Goal: Task Accomplishment & Management: Complete application form

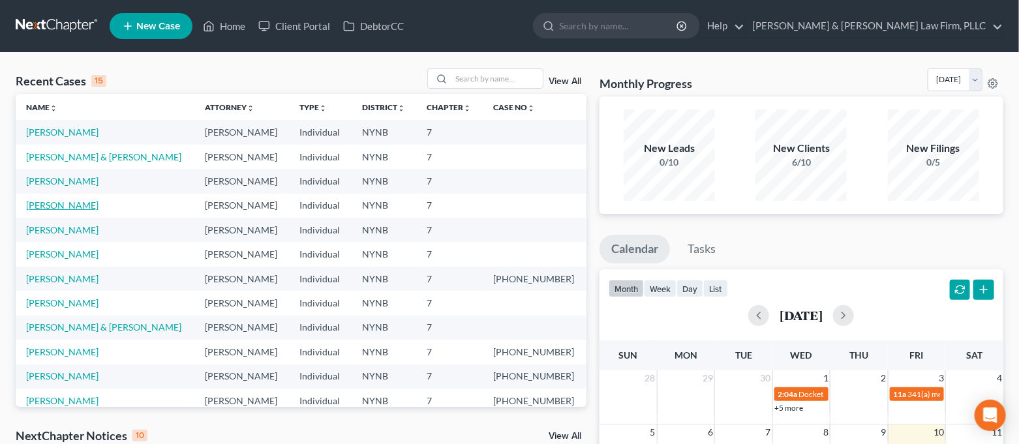
click at [74, 201] on link "[PERSON_NAME]" at bounding box center [62, 205] width 72 height 11
select select "4"
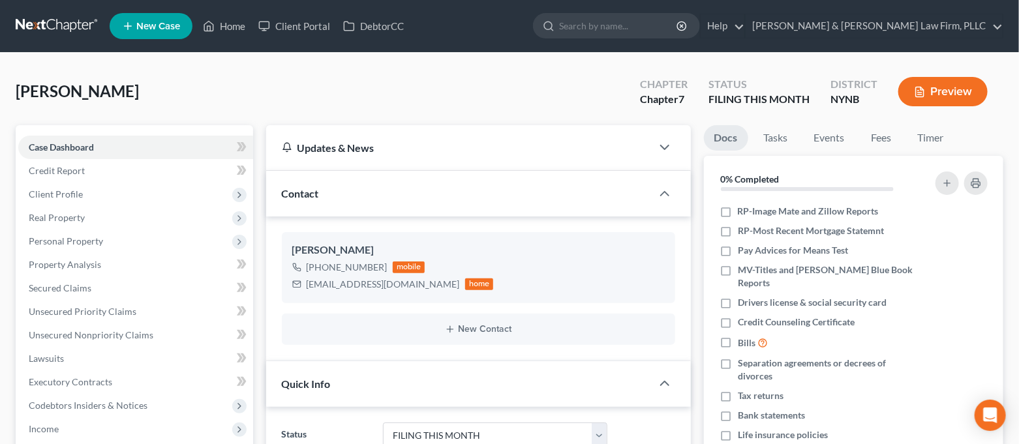
scroll to position [1514, 0]
click at [143, 194] on span "Client Profile" at bounding box center [135, 194] width 235 height 23
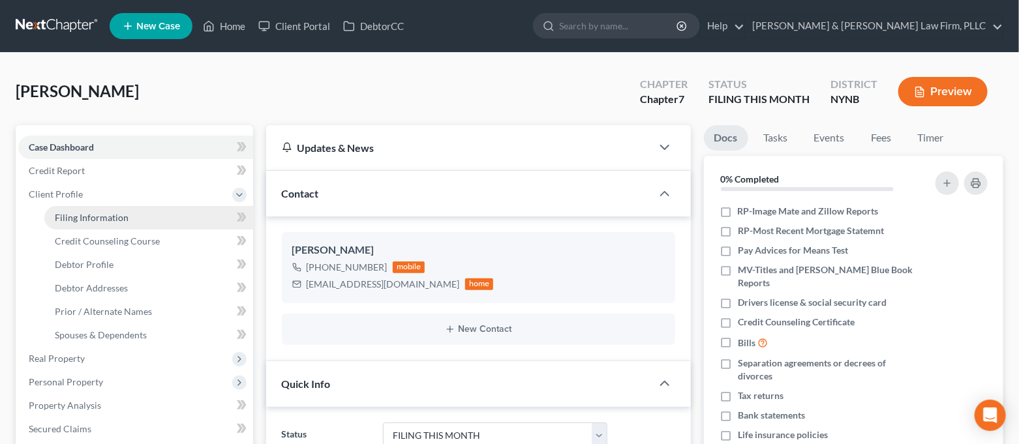
click at [148, 213] on link "Filing Information" at bounding box center [148, 217] width 209 height 23
select select "1"
select select "0"
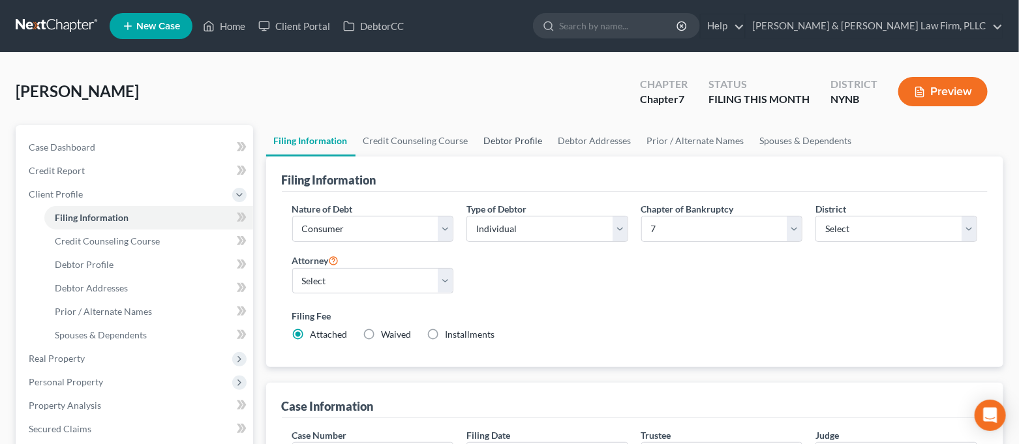
click at [491, 132] on link "Debtor Profile" at bounding box center [513, 140] width 74 height 31
select select "0"
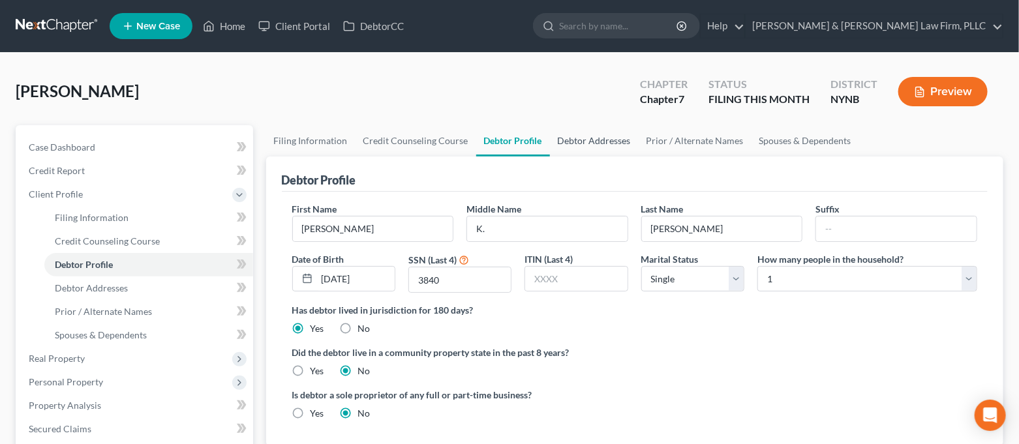
click at [609, 142] on link "Debtor Addresses" at bounding box center [594, 140] width 89 height 31
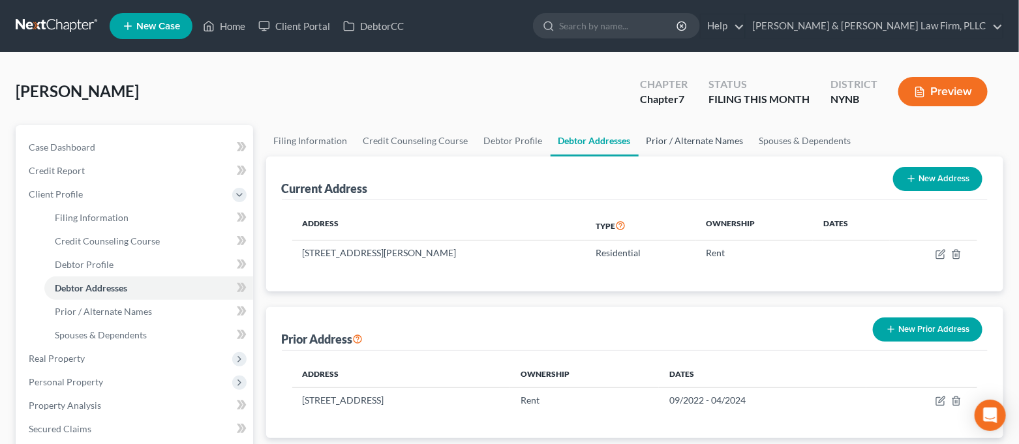
click at [667, 136] on link "Prior / Alternate Names" at bounding box center [695, 140] width 113 height 31
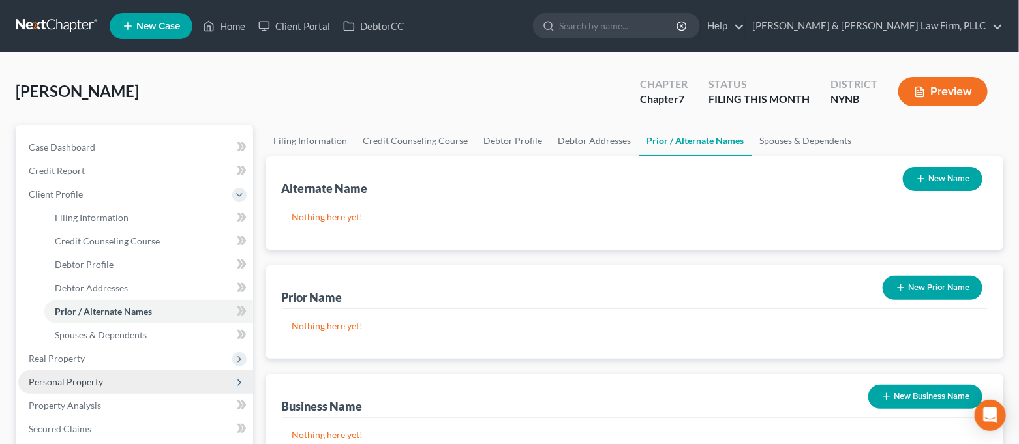
click at [56, 379] on span "Personal Property" at bounding box center [66, 381] width 74 height 11
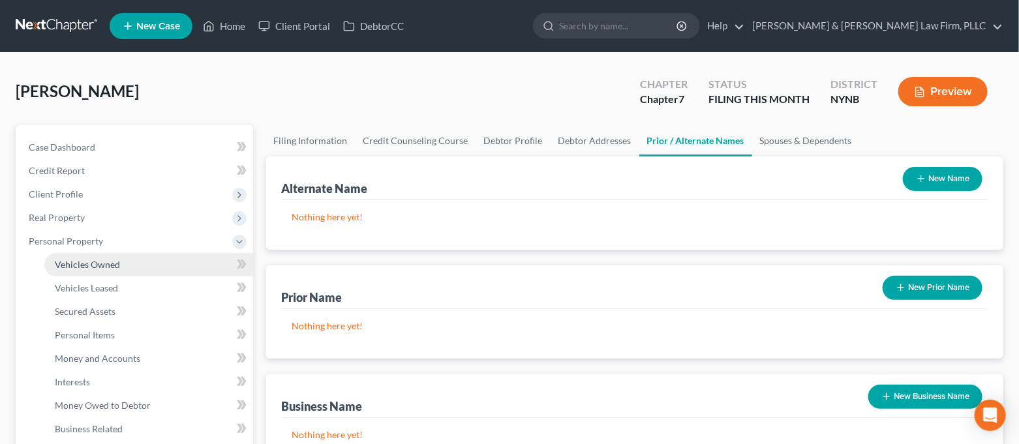
click at [109, 265] on span "Vehicles Owned" at bounding box center [87, 264] width 65 height 11
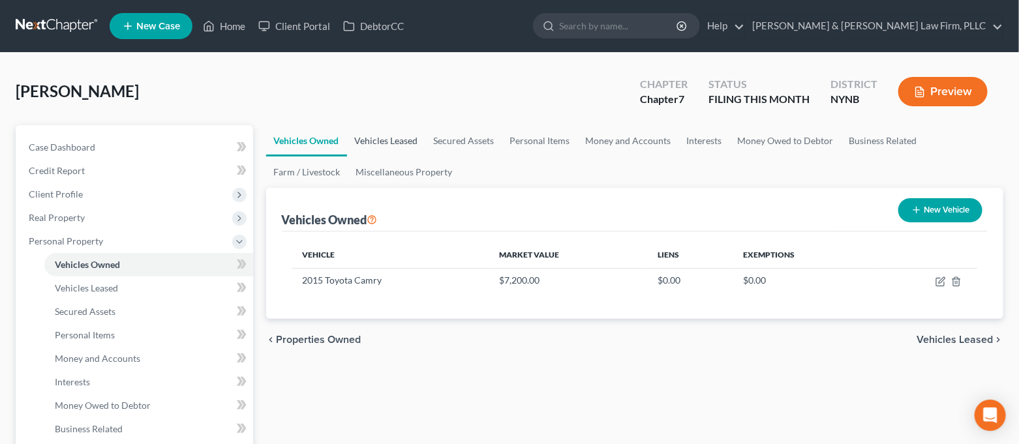
click at [390, 144] on link "Vehicles Leased" at bounding box center [386, 140] width 79 height 31
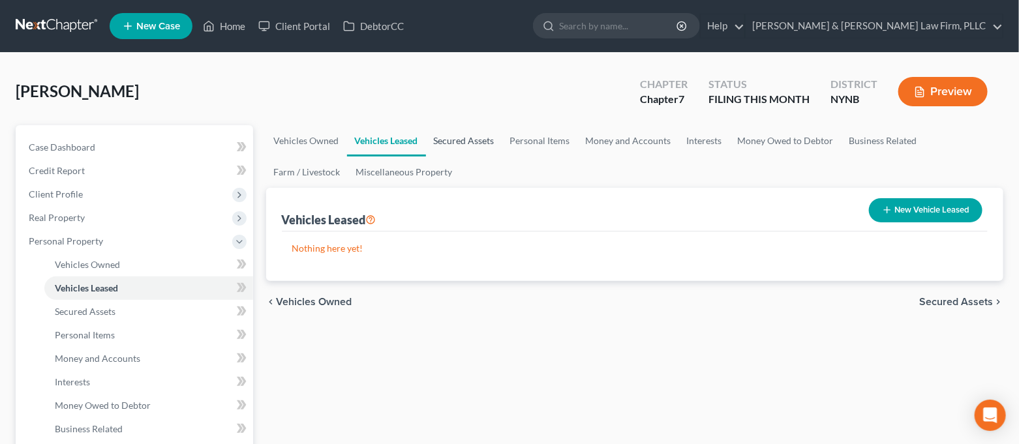
click at [466, 139] on link "Secured Assets" at bounding box center [464, 140] width 76 height 31
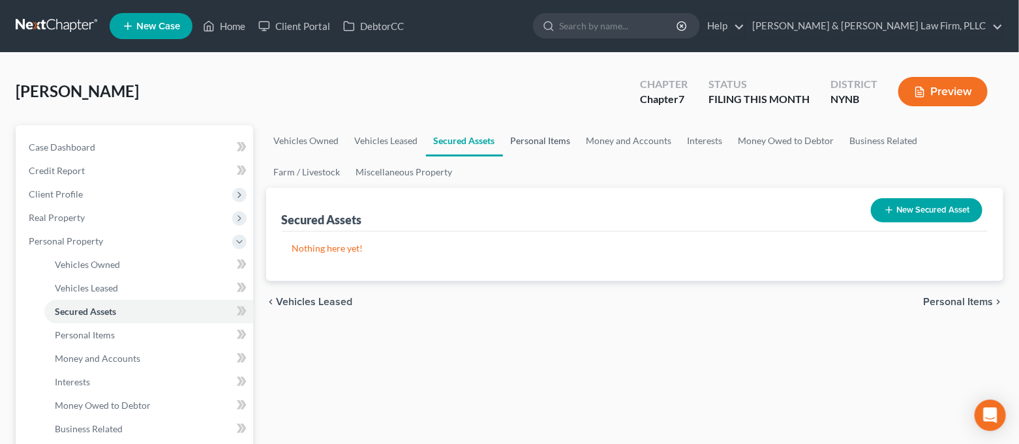
click at [533, 140] on link "Personal Items" at bounding box center [541, 140] width 76 height 31
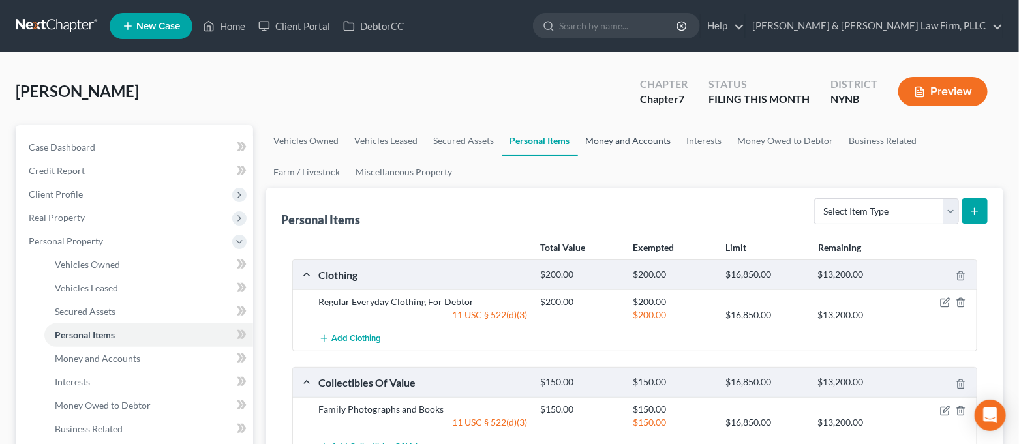
click at [647, 145] on link "Money and Accounts" at bounding box center [628, 140] width 101 height 31
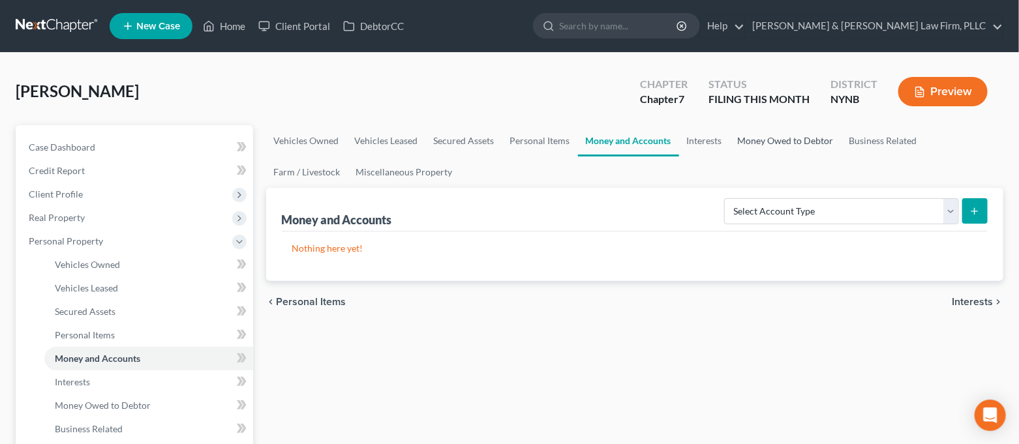
click at [785, 138] on link "Money Owed to Debtor" at bounding box center [786, 140] width 112 height 31
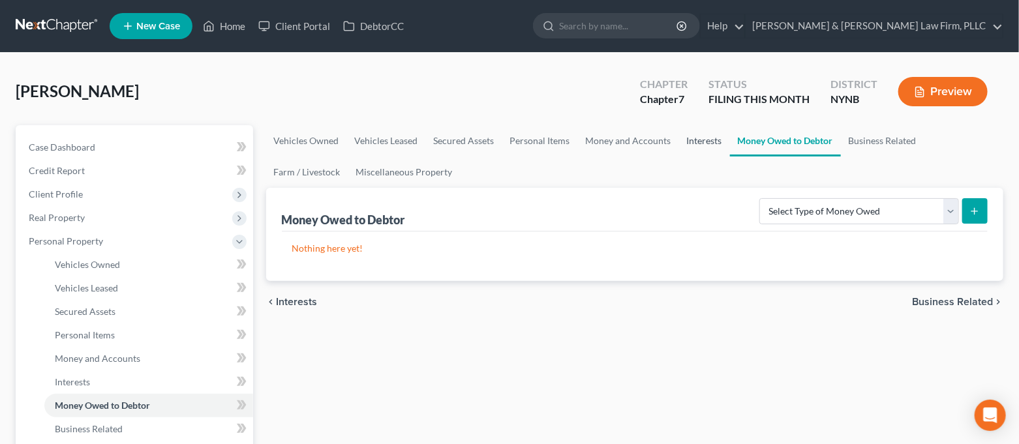
click at [689, 132] on link "Interests" at bounding box center [704, 140] width 51 height 31
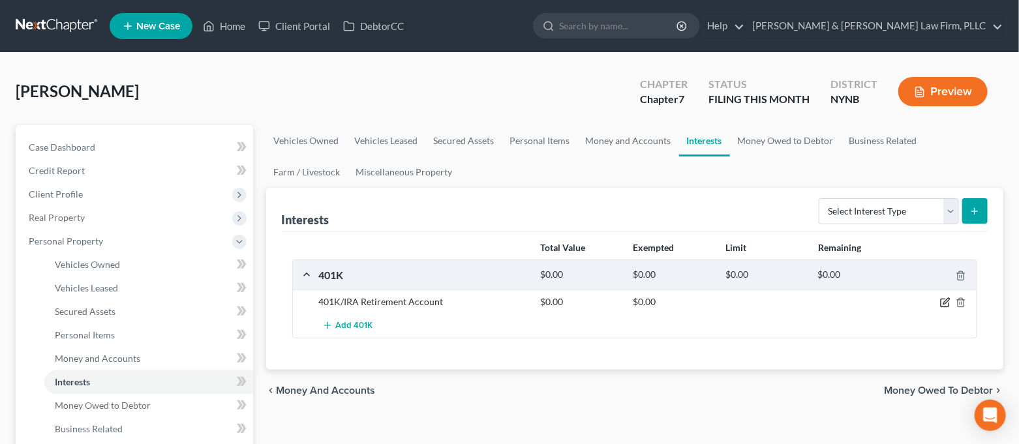
click at [945, 299] on icon "button" at bounding box center [945, 302] width 10 height 10
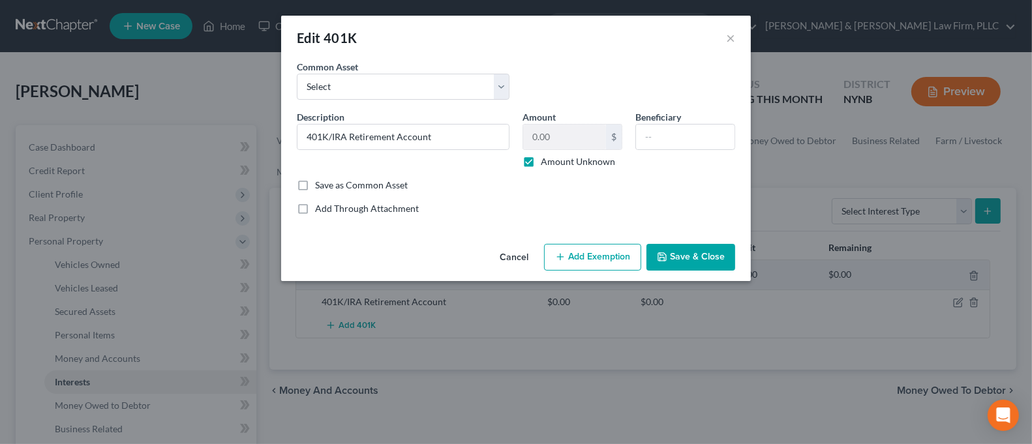
click at [693, 264] on button "Save & Close" at bounding box center [690, 257] width 89 height 27
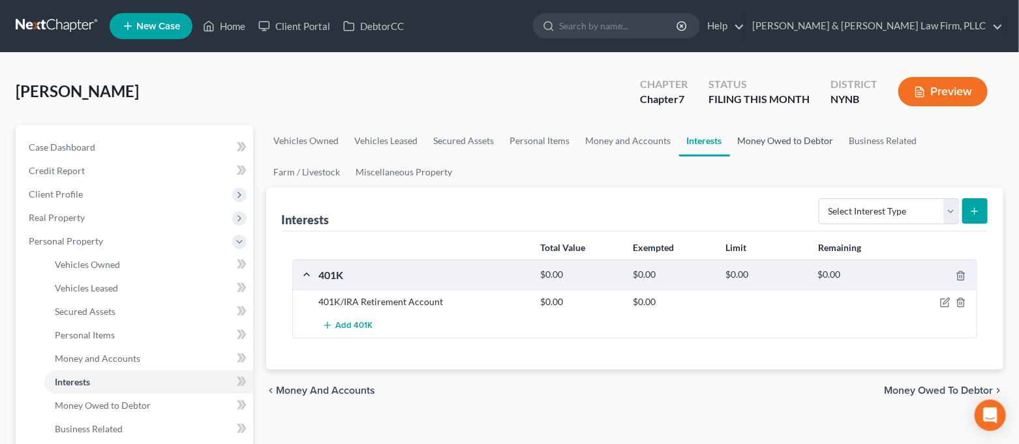
click at [775, 148] on link "Money Owed to Debtor" at bounding box center [786, 140] width 112 height 31
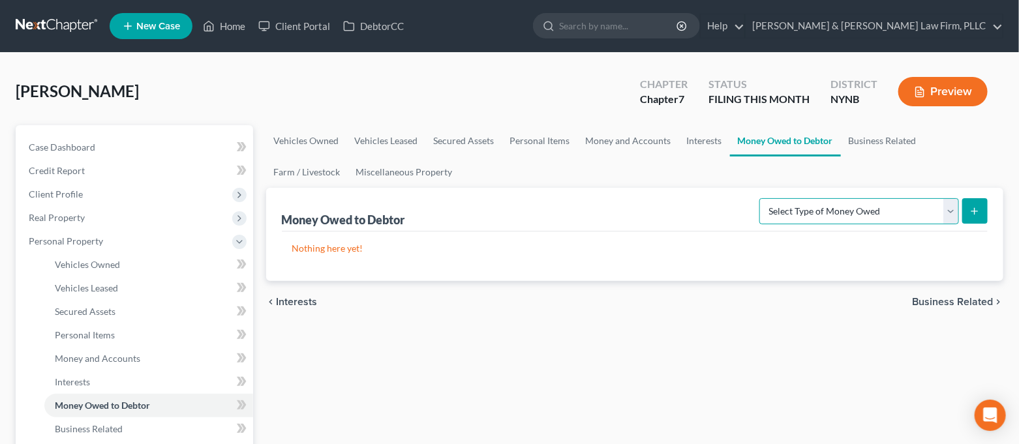
click at [847, 222] on select "Select Type of Money Owed Accounts Receivable Alimony Child Support Claims Agai…" at bounding box center [859, 211] width 200 height 26
select select "expected_tax_refund"
click at [762, 198] on select "Select Type of Money Owed Accounts Receivable Alimony Child Support Claims Agai…" at bounding box center [859, 211] width 200 height 26
click at [973, 208] on icon "submit" at bounding box center [974, 211] width 10 height 10
select select "0"
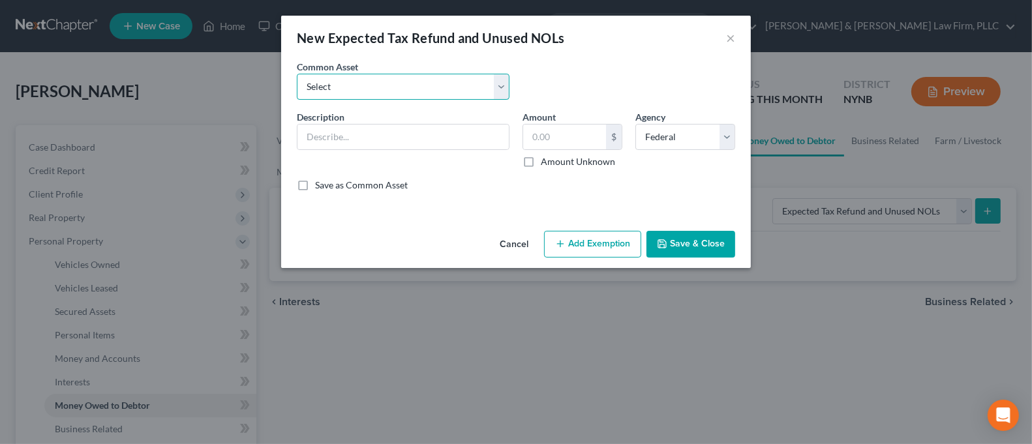
click at [465, 93] on select "Select 2025Tax Refund-State 2025 Tax Refund-Federal 2024 Tax Refund-Federal 202…" at bounding box center [403, 87] width 213 height 26
select select "1"
click at [297, 74] on select "Select 2025Tax Refund-State 2025 Tax Refund-Federal 2024 Tax Refund-Federal 202…" at bounding box center [403, 87] width 213 height 26
type input "2025 Tax Refund-Federal"
type input "0.00"
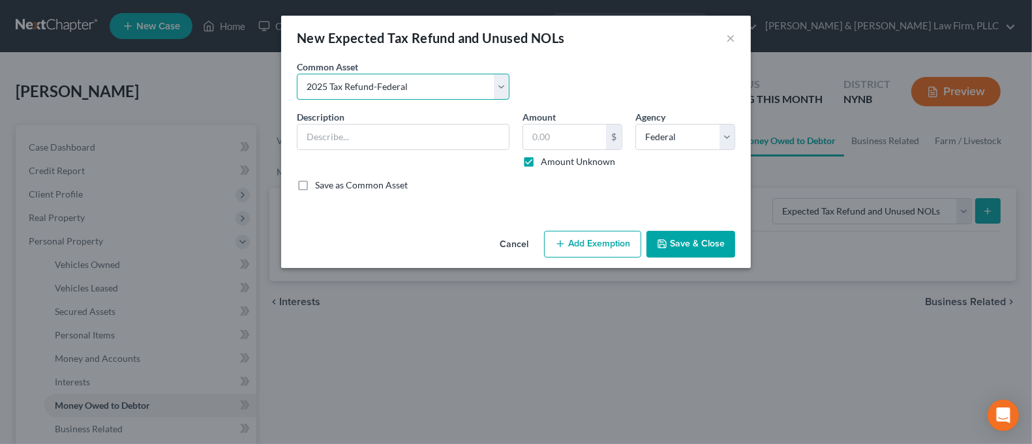
checkbox input "true"
click at [606, 240] on button "Add Exemption" at bounding box center [592, 244] width 97 height 27
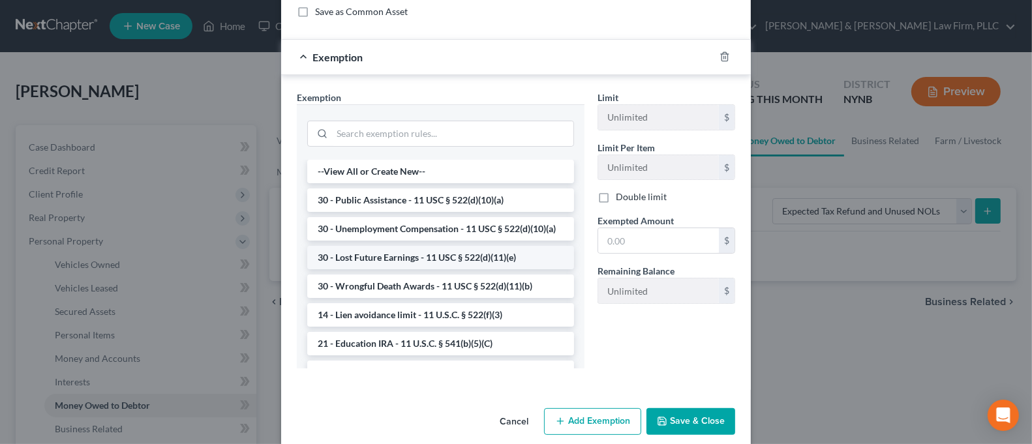
scroll to position [87, 0]
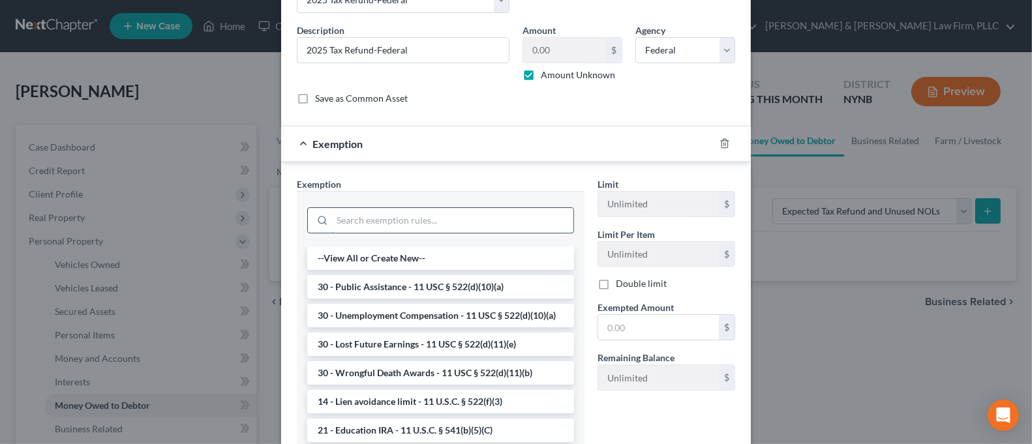
click at [428, 226] on input "search" at bounding box center [452, 220] width 241 height 25
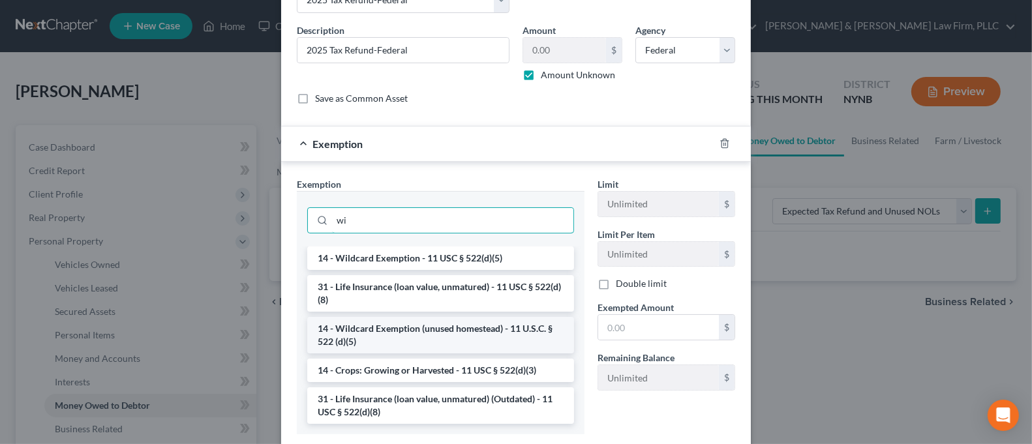
type input "wi"
click at [458, 323] on li "14 - Wildcard Exemption (unused homestead) - 11 U.S.C. § 522 (d)(5)" at bounding box center [440, 335] width 267 height 37
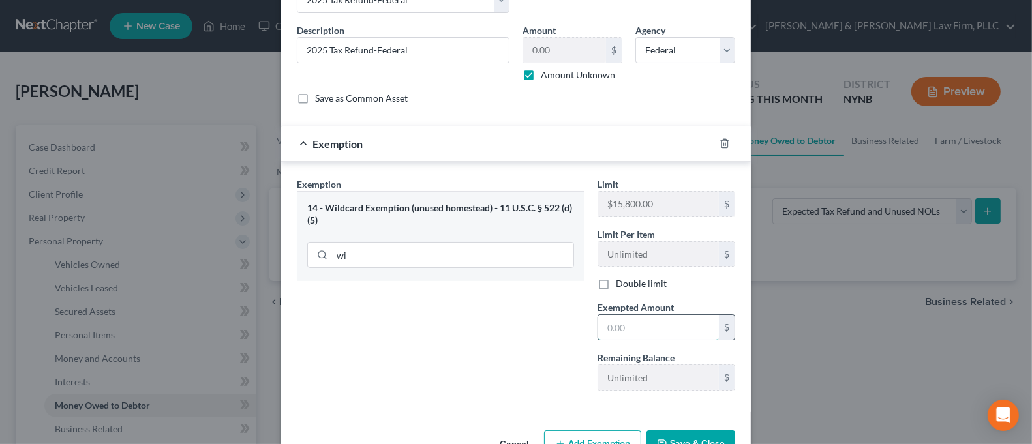
drag, startPoint x: 606, startPoint y: 325, endPoint x: 614, endPoint y: 318, distance: 10.7
click at [607, 325] on input "text" at bounding box center [658, 327] width 121 height 25
type input "1.00"
click at [462, 347] on div "Exemption Set must be selected for CA. Exemption * 14 - Wildcard Exemption (unu…" at bounding box center [440, 289] width 301 height 224
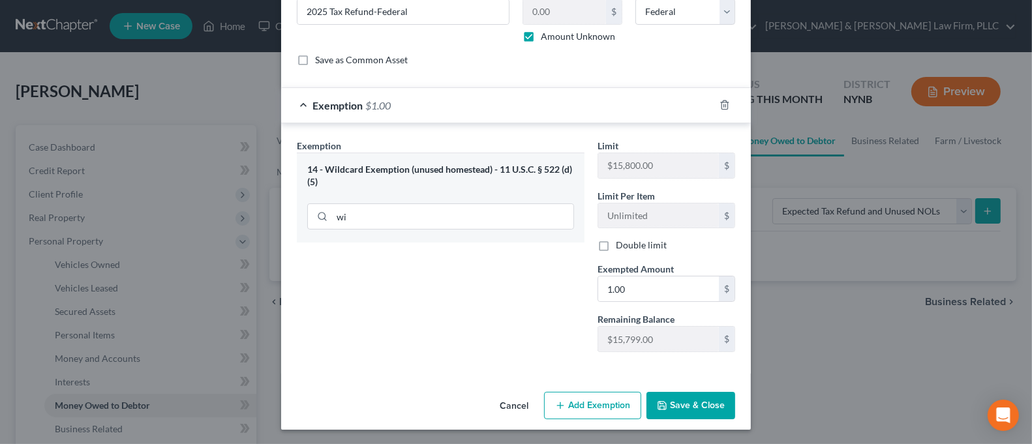
click at [725, 401] on button "Save & Close" at bounding box center [690, 405] width 89 height 27
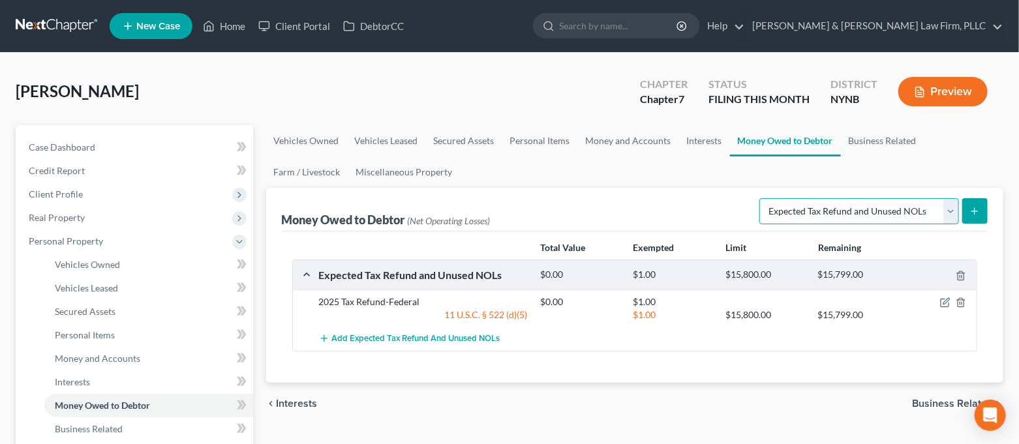
click at [834, 210] on select "Select Type of Money Owed Accounts Receivable Alimony Child Support Claims Agai…" at bounding box center [859, 211] width 200 height 26
click at [976, 215] on icon "submit" at bounding box center [974, 211] width 10 height 10
select select "0"
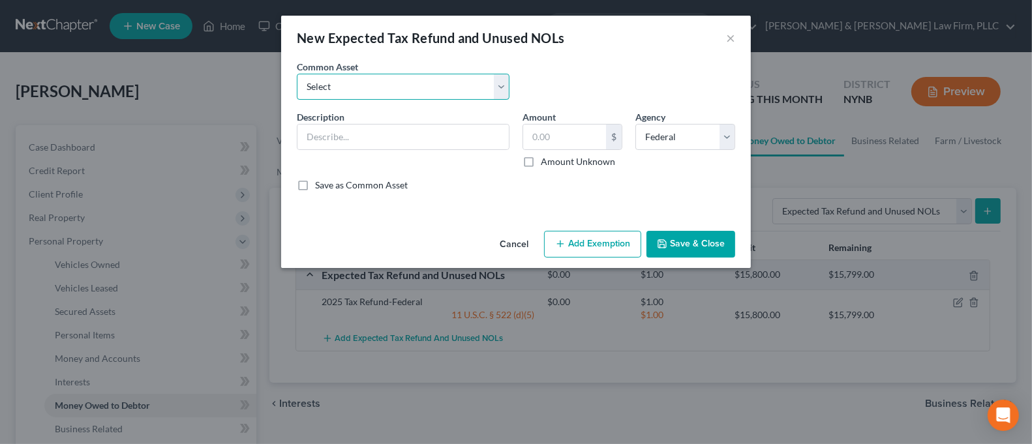
click at [484, 86] on select "Select 2025Tax Refund-State 2025 Tax Refund-Federal 2024 Tax Refund-Federal 202…" at bounding box center [403, 87] width 213 height 26
select select "5"
click at [297, 74] on select "Select 2025Tax Refund-State 2025 Tax Refund-Federal 2024 Tax Refund-Federal 202…" at bounding box center [403, 87] width 213 height 26
type input "2025 Tax Refund-State"
type input "0.00"
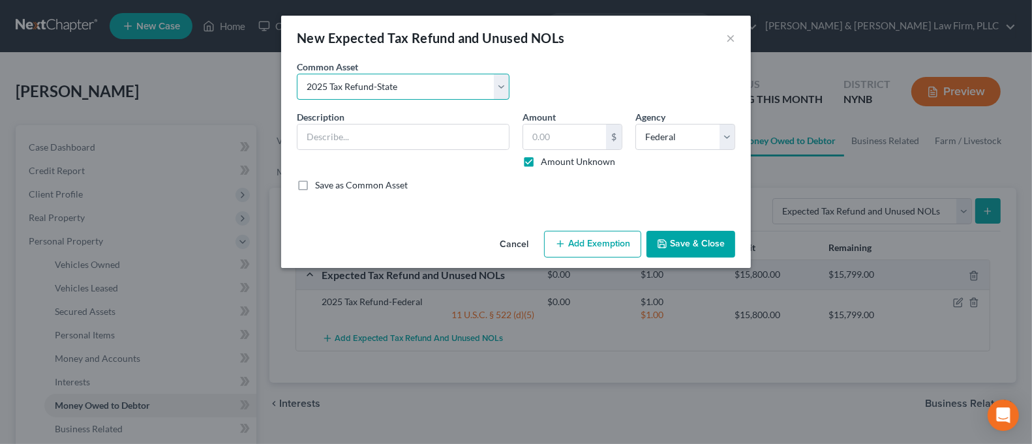
checkbox input "true"
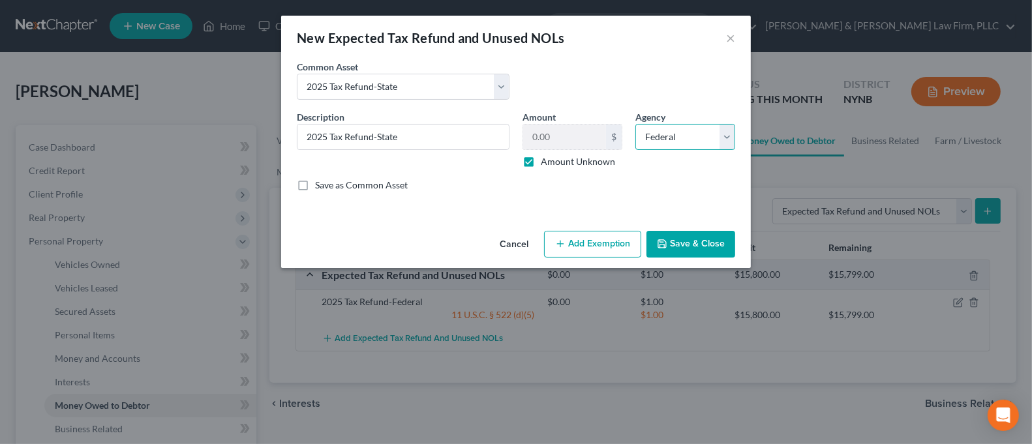
click at [660, 138] on select "Select Federal State Local" at bounding box center [685, 137] width 100 height 26
select select "1"
click at [635, 124] on select "Select Federal State Local" at bounding box center [685, 137] width 100 height 26
click at [611, 235] on button "Add Exemption" at bounding box center [592, 244] width 97 height 27
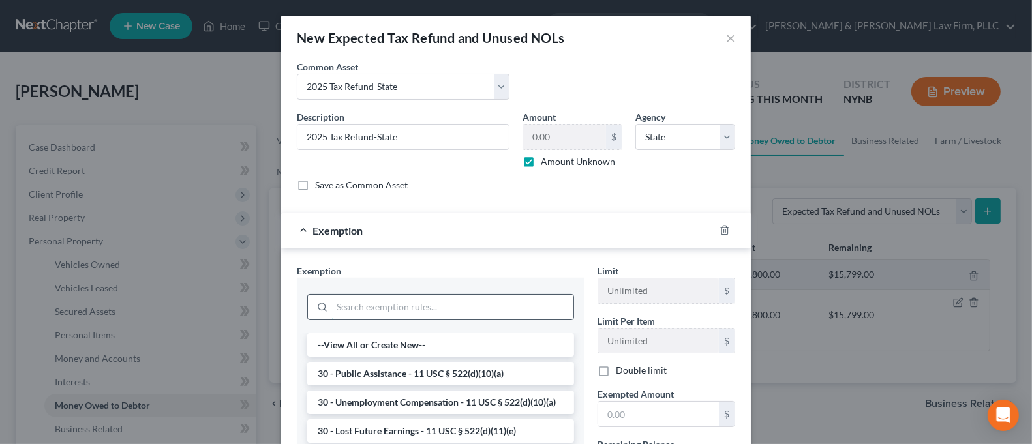
click at [428, 314] on input "search" at bounding box center [452, 307] width 241 height 25
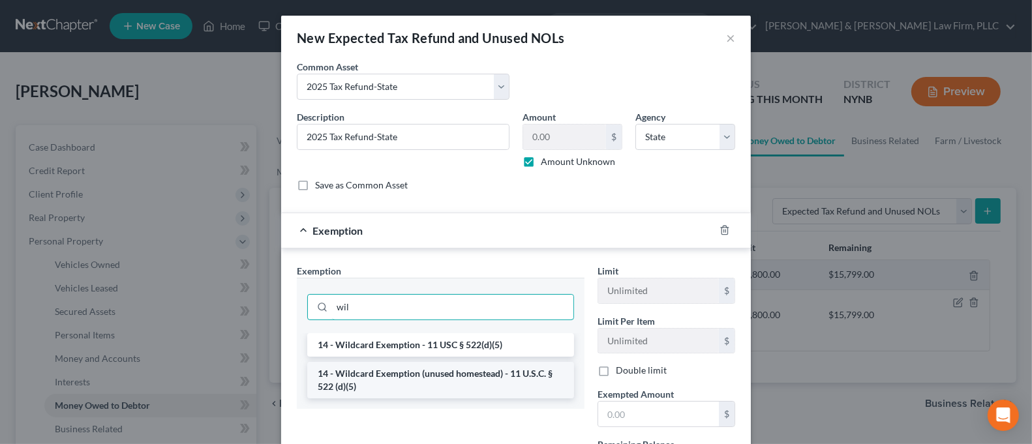
type input "wil"
click at [437, 385] on li "14 - Wildcard Exemption (unused homestead) - 11 U.S.C. § 522 (d)(5)" at bounding box center [440, 380] width 267 height 37
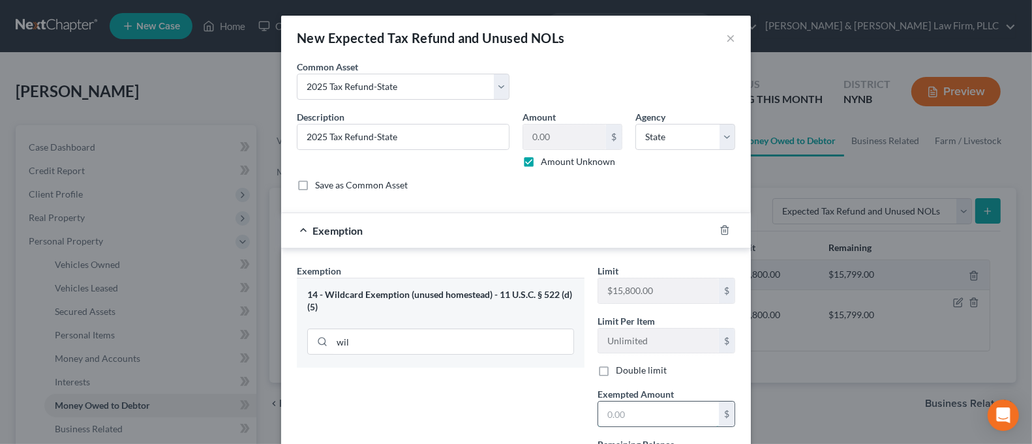
click at [681, 415] on input "text" at bounding box center [658, 414] width 121 height 25
type input "1.00"
click at [527, 389] on div "Exemption Set must be selected for CA. Exemption * 14 - Wildcard Exemption (unu…" at bounding box center [440, 376] width 301 height 224
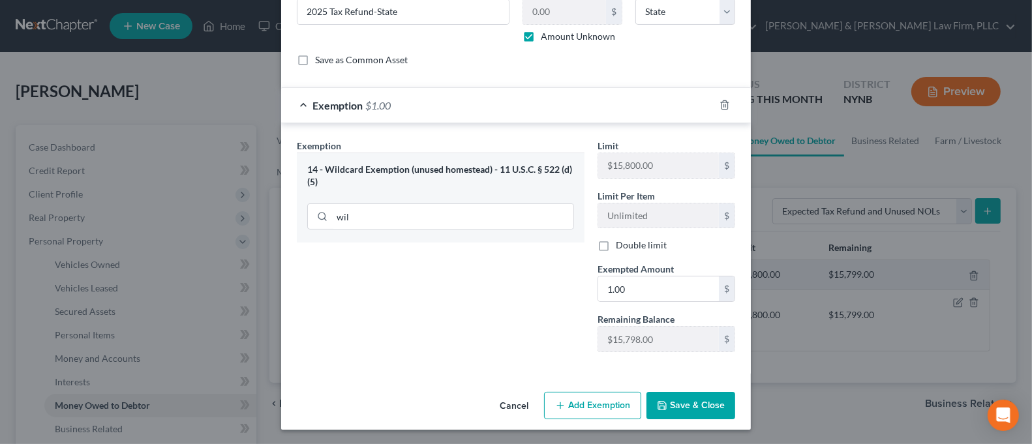
click at [682, 403] on button "Save & Close" at bounding box center [690, 405] width 89 height 27
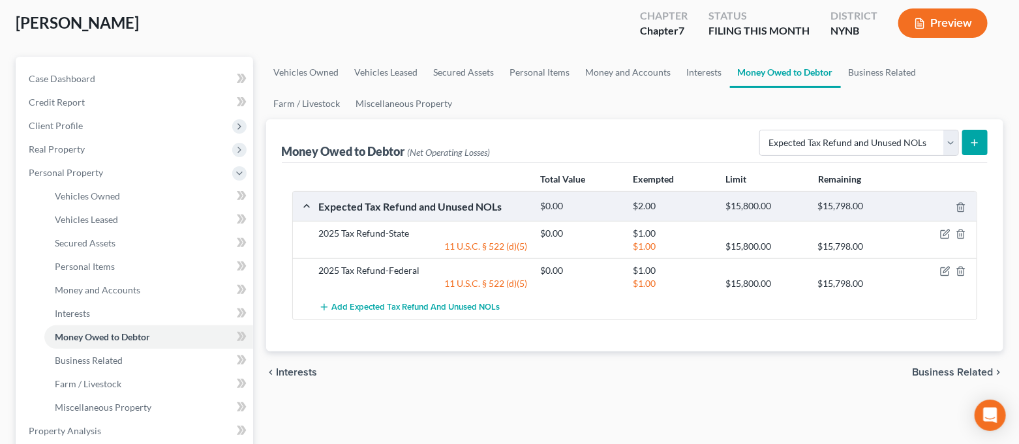
scroll to position [173, 0]
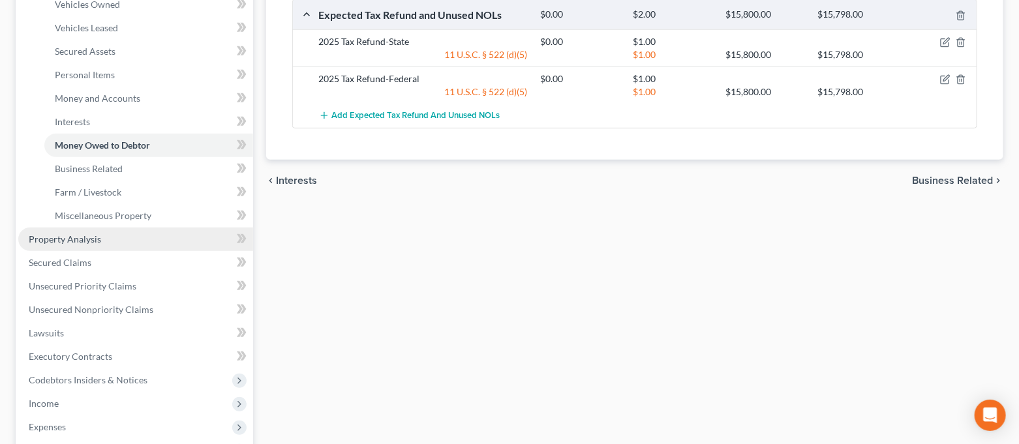
click at [133, 241] on link "Property Analysis" at bounding box center [135, 239] width 235 height 23
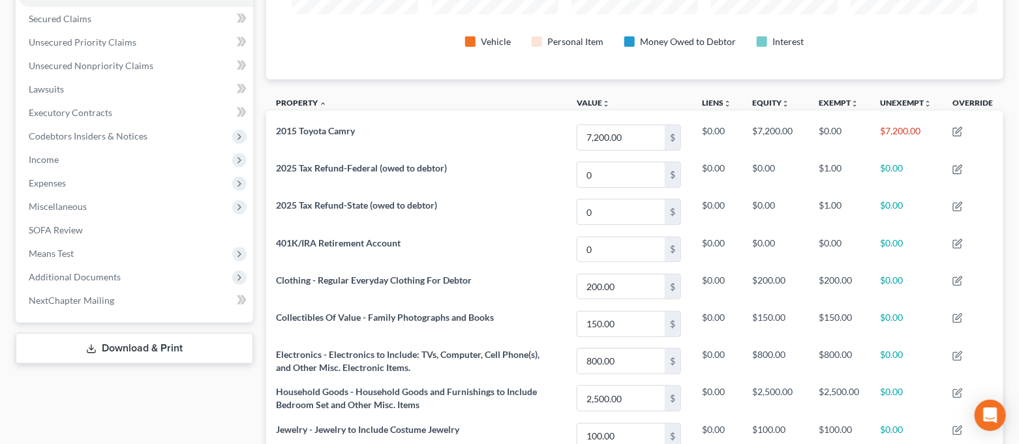
scroll to position [173, 0]
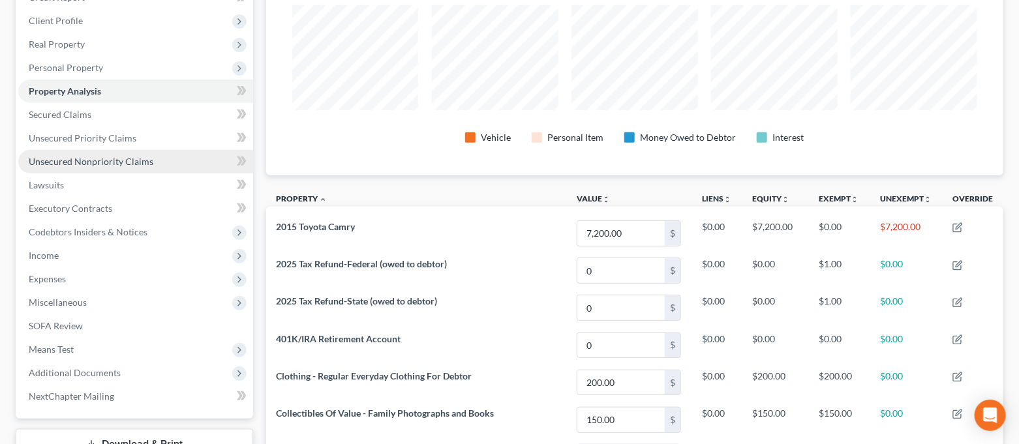
click at [108, 156] on span "Unsecured Nonpriority Claims" at bounding box center [91, 161] width 125 height 11
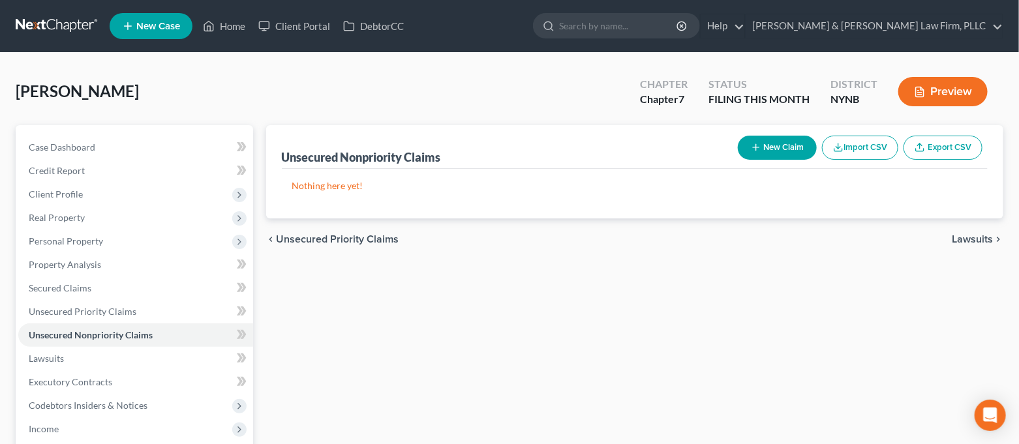
click at [761, 149] on button "New Claim" at bounding box center [777, 148] width 79 height 24
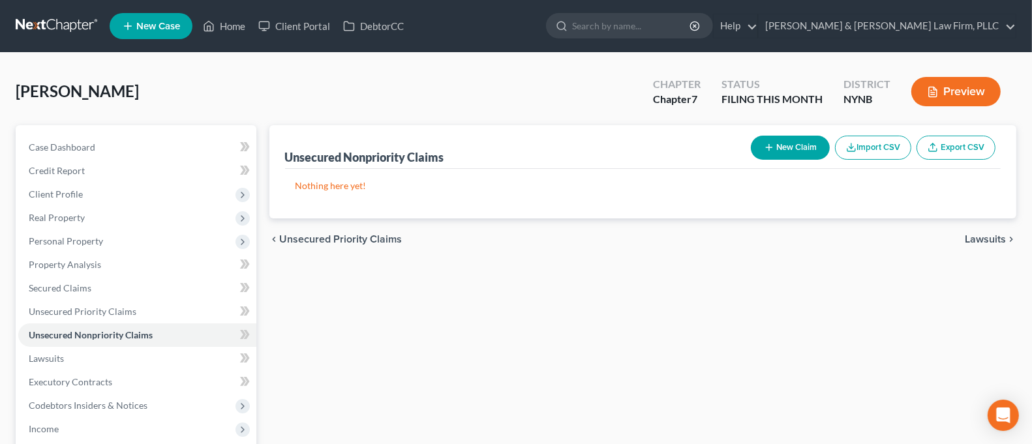
select select "0"
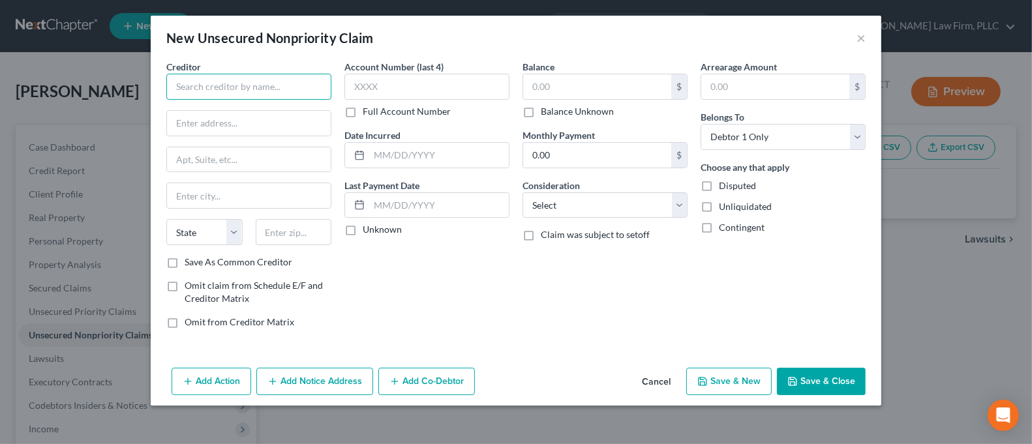
click at [265, 89] on input "text" at bounding box center [248, 87] width 165 height 26
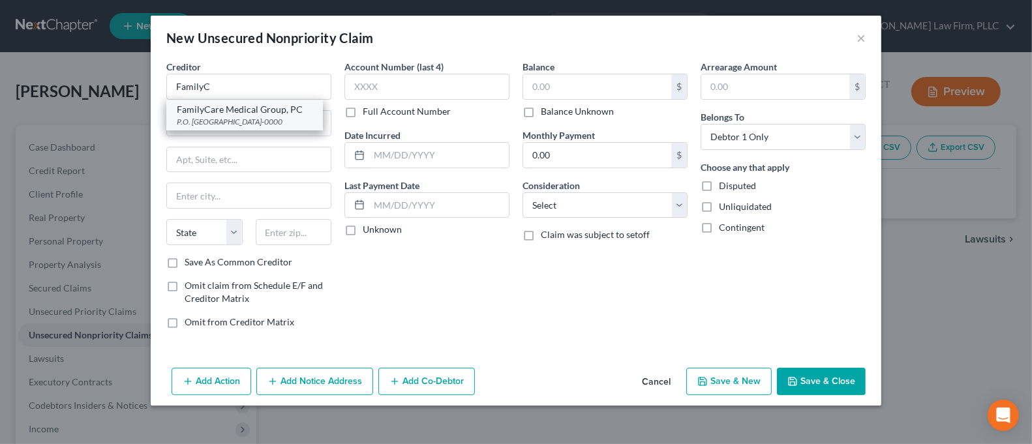
click at [264, 114] on div "FamilyCare Medical Group, PC" at bounding box center [245, 109] width 136 height 13
type input "FamilyCare Medical Group, PC"
type input "P.O. Box 5019"
type input "Buffalo"
select select "35"
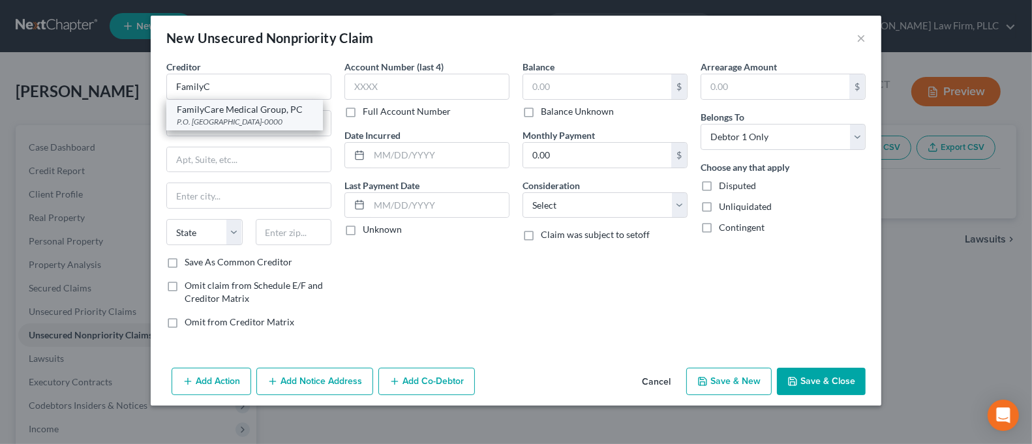
type input "14240-0000"
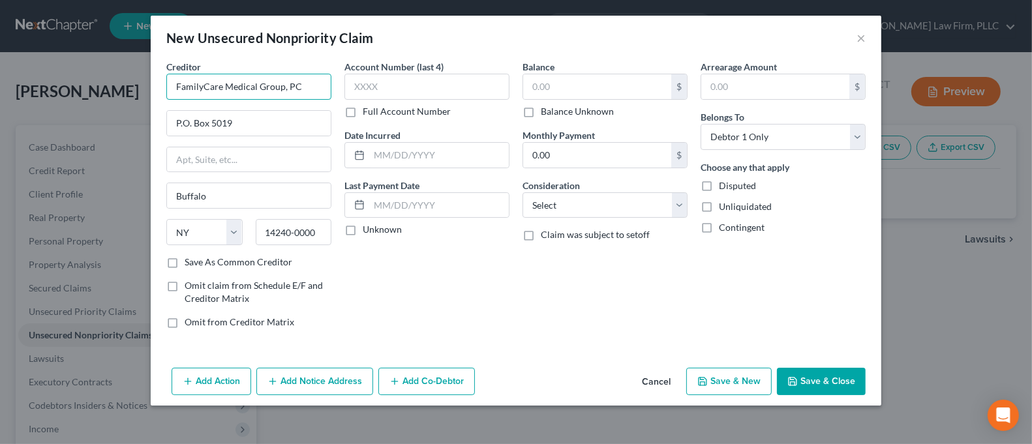
drag, startPoint x: 202, startPoint y: 86, endPoint x: 146, endPoint y: 89, distance: 55.5
click at [146, 89] on div "New Unsecured Nonpriority Claim × Creditor * FamilyCare Medical Group, PC P.O. …" at bounding box center [516, 222] width 1032 height 444
type input "FAMILYCare Medical Group, PC"
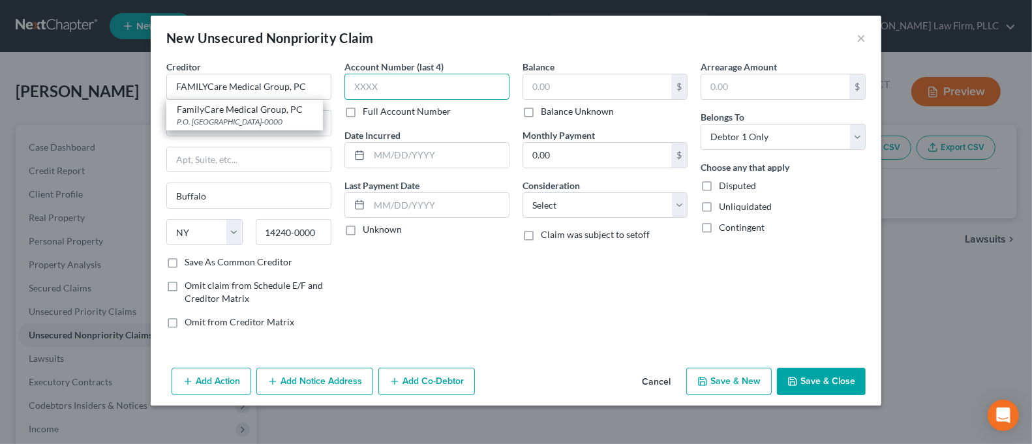
click at [386, 89] on input "text" at bounding box center [426, 87] width 165 height 26
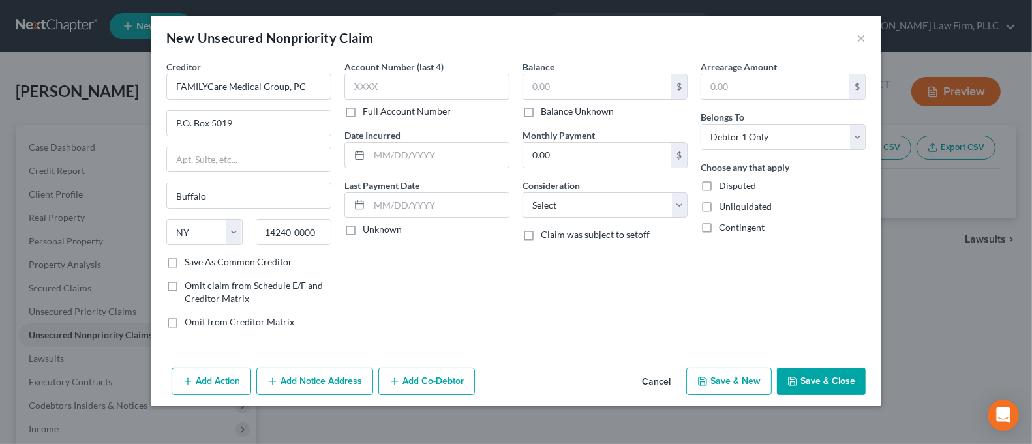
click at [361, 111] on div "Full Account Number" at bounding box center [426, 111] width 165 height 13
click at [363, 115] on label "Full Account Number" at bounding box center [407, 111] width 88 height 13
click at [368, 113] on input "Full Account Number" at bounding box center [372, 109] width 8 height 8
click at [366, 92] on input "text" at bounding box center [426, 87] width 165 height 26
type input "966336"
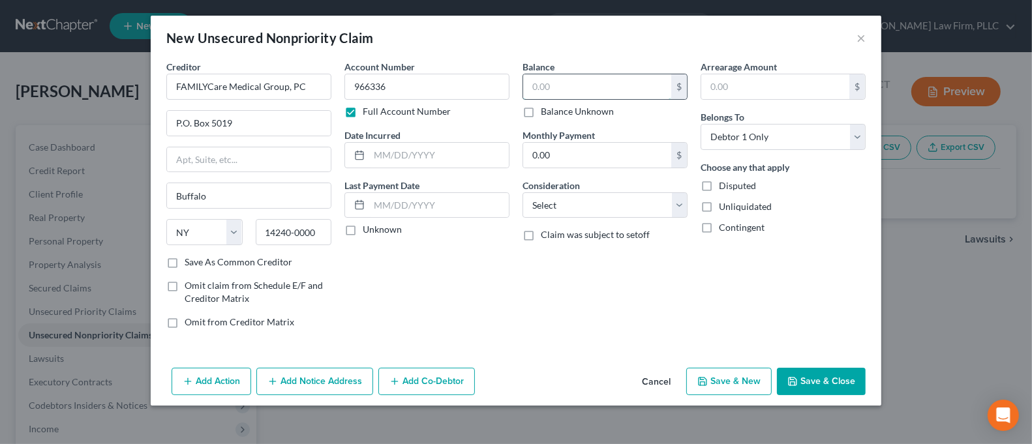
click at [554, 82] on input "text" at bounding box center [597, 86] width 148 height 25
type input "595.35"
click at [802, 379] on button "Save & Close" at bounding box center [821, 381] width 89 height 27
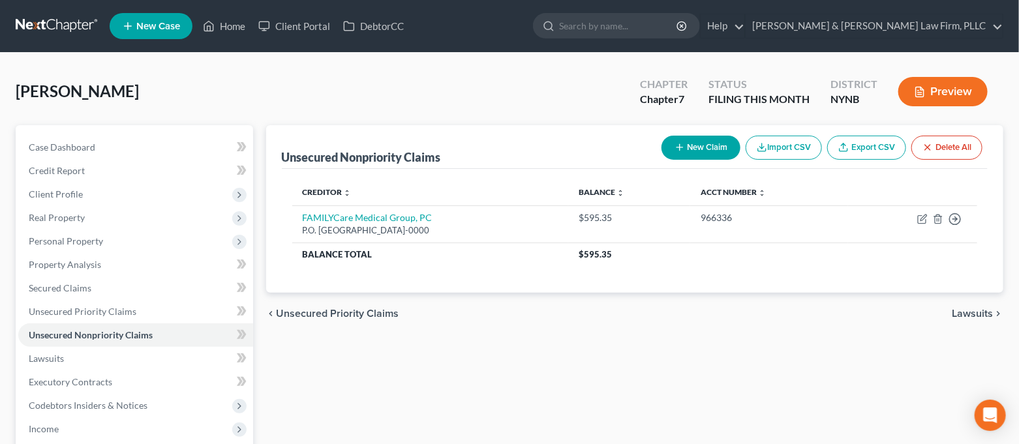
click at [674, 139] on button "New Claim" at bounding box center [700, 148] width 79 height 24
select select "0"
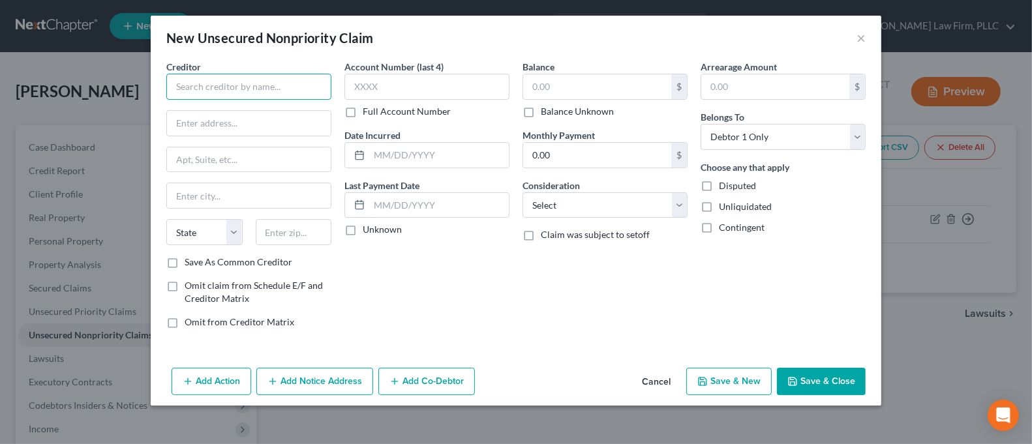
click at [211, 91] on input "text" at bounding box center [248, 87] width 165 height 26
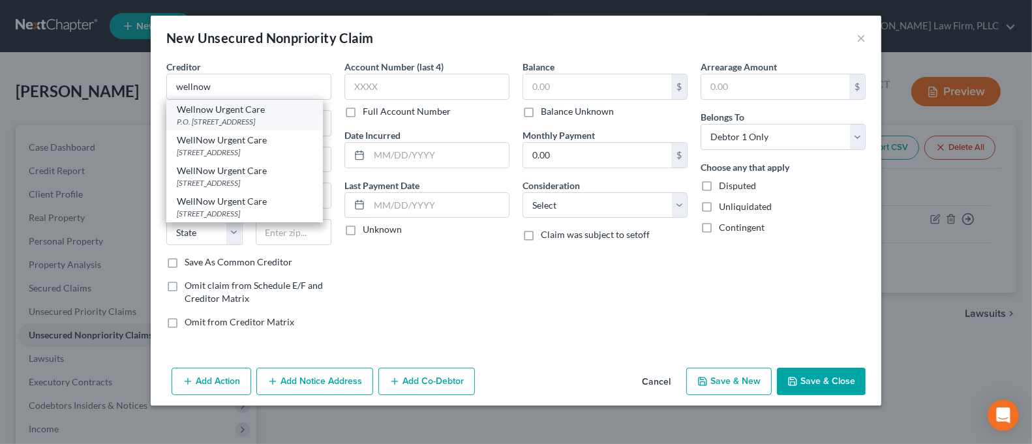
click at [231, 116] on div "P.O. [STREET_ADDRESS]" at bounding box center [245, 121] width 136 height 11
type input "Wellnow Urgent Care"
type input "P.O. Box 10459"
type input "[GEOGRAPHIC_DATA]"
select select "35"
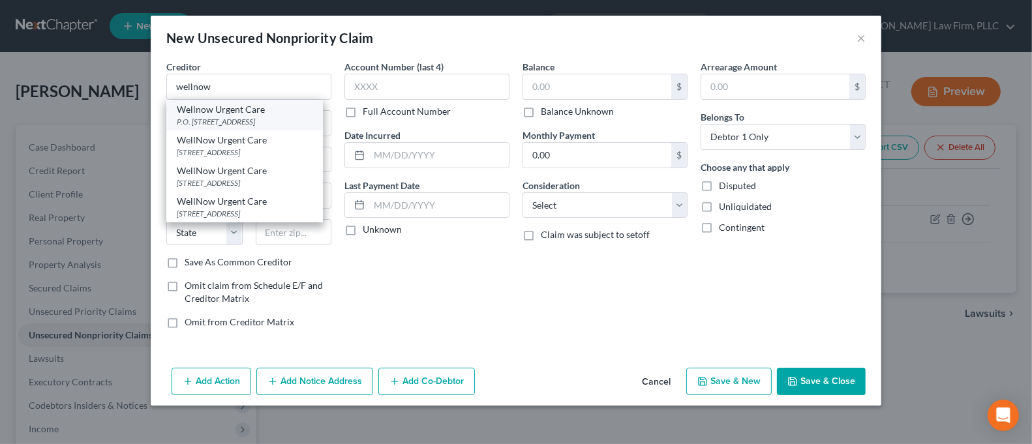
type input "12201-5459"
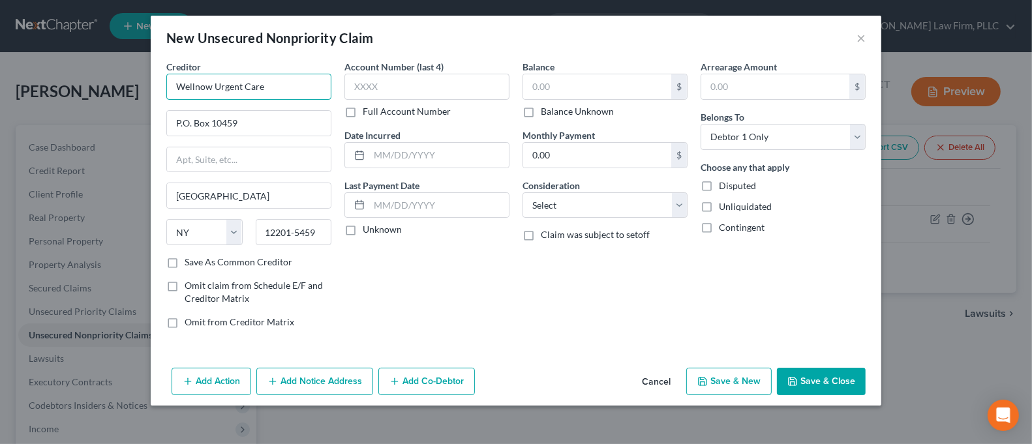
drag, startPoint x: 209, startPoint y: 86, endPoint x: 157, endPoint y: 87, distance: 52.8
click at [157, 87] on div "Creditor * Wellnow Urgent Care P.O. [GEOGRAPHIC_DATA] [US_STATE] AK AR AZ CA CO…" at bounding box center [516, 211] width 730 height 303
type input "WELLNOW Urgent Care"
click at [379, 83] on input "text" at bounding box center [426, 87] width 165 height 26
click at [363, 107] on label "Full Account Number" at bounding box center [407, 111] width 88 height 13
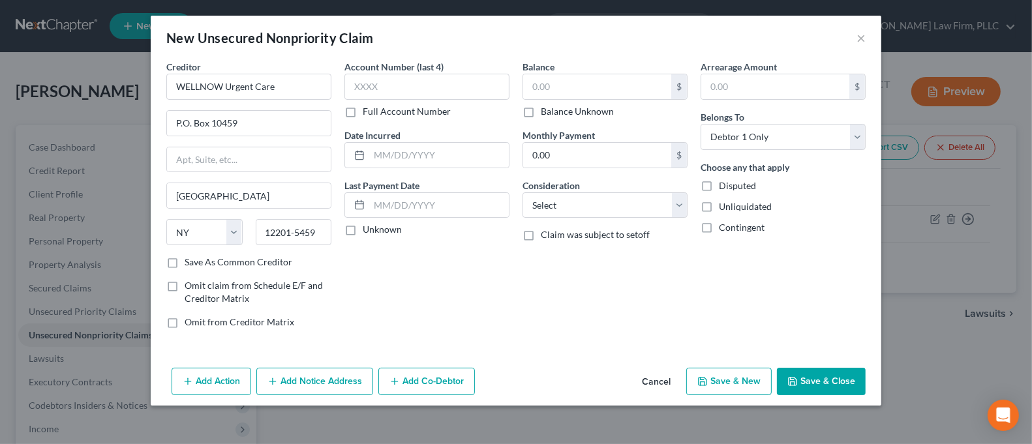
click at [368, 107] on input "Full Account Number" at bounding box center [372, 109] width 8 height 8
click at [360, 86] on input "text" at bounding box center [426, 87] width 165 height 26
type input "4324747"
click at [595, 78] on input "text" at bounding box center [597, 86] width 148 height 25
type input "145.00"
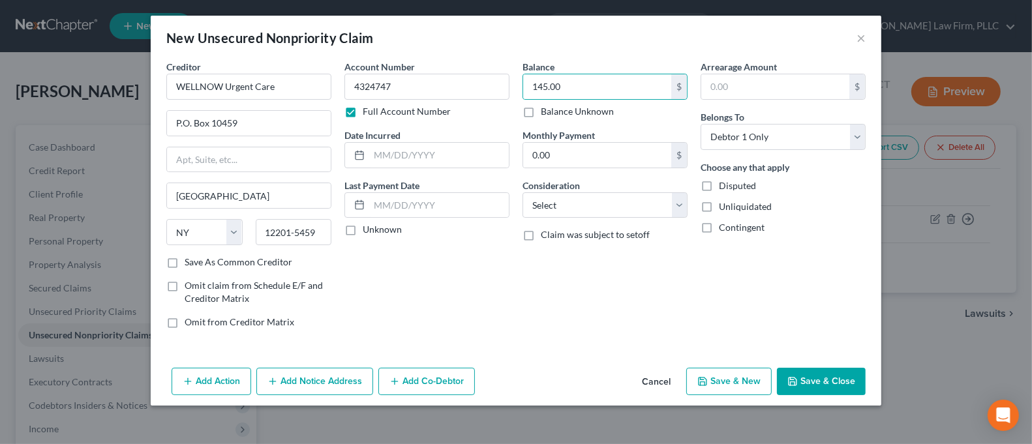
click at [838, 382] on button "Save & Close" at bounding box center [821, 381] width 89 height 27
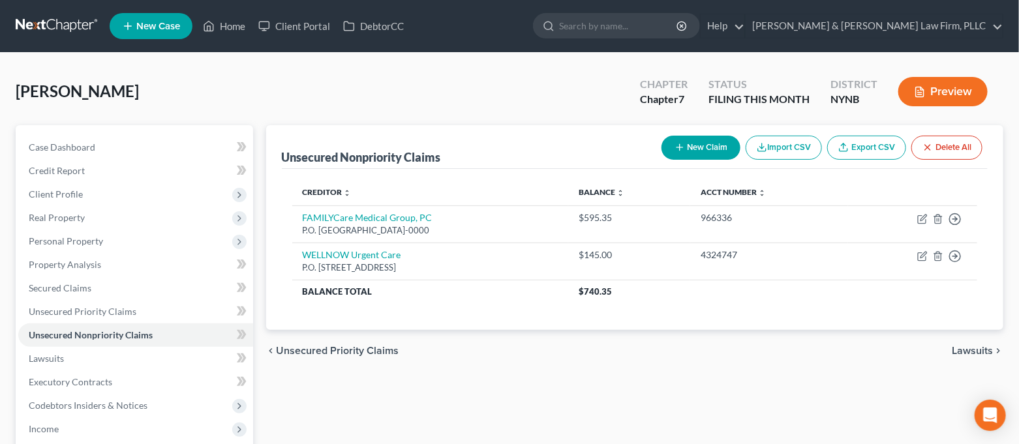
click at [665, 152] on button "New Claim" at bounding box center [700, 148] width 79 height 24
select select "0"
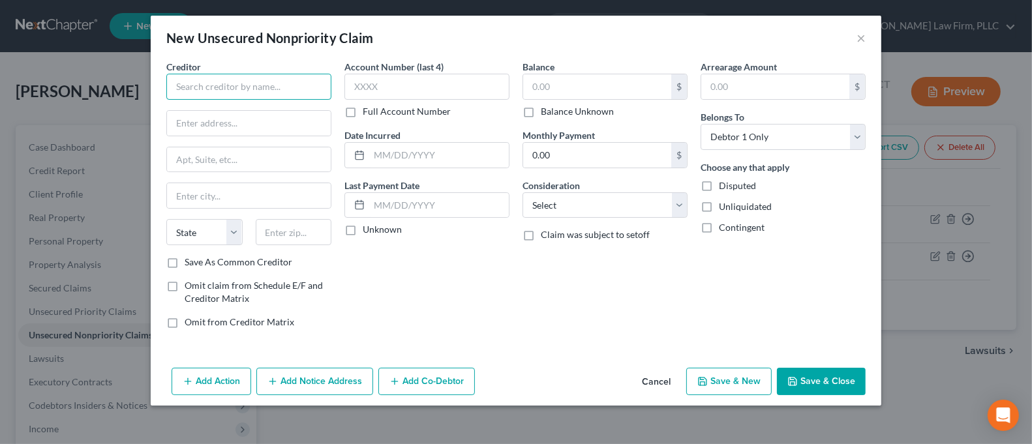
click at [248, 83] on input "text" at bounding box center [248, 87] width 165 height 26
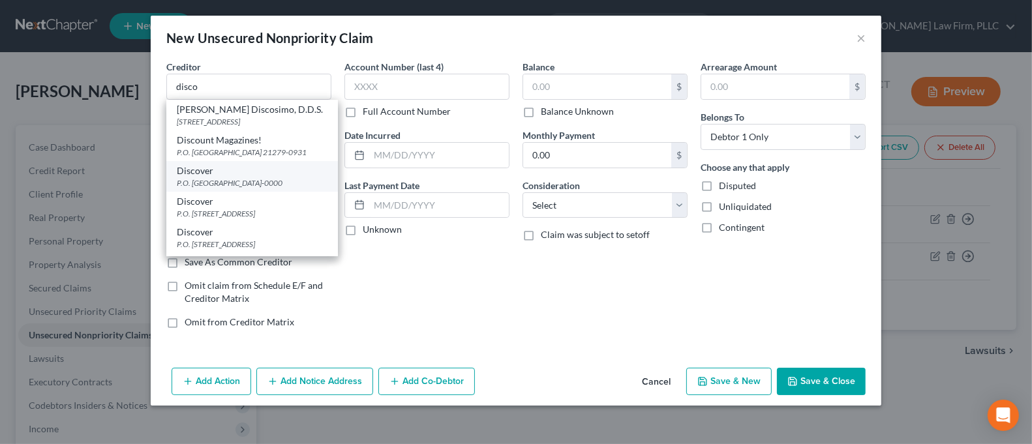
click at [256, 188] on div "P.O. [GEOGRAPHIC_DATA]-0000" at bounding box center [252, 182] width 151 height 11
type input "Discover"
type input "P.O. Box 71084"
type input "Charlotte"
select select "28"
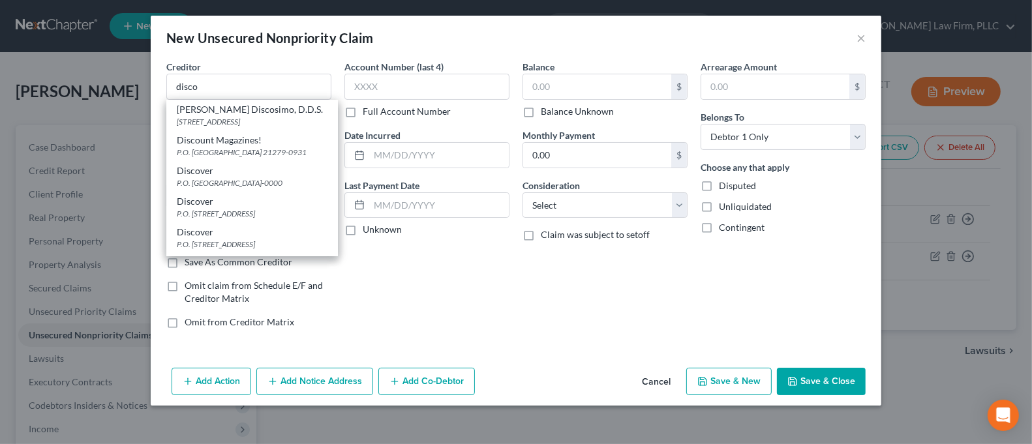
type input "28272-0000"
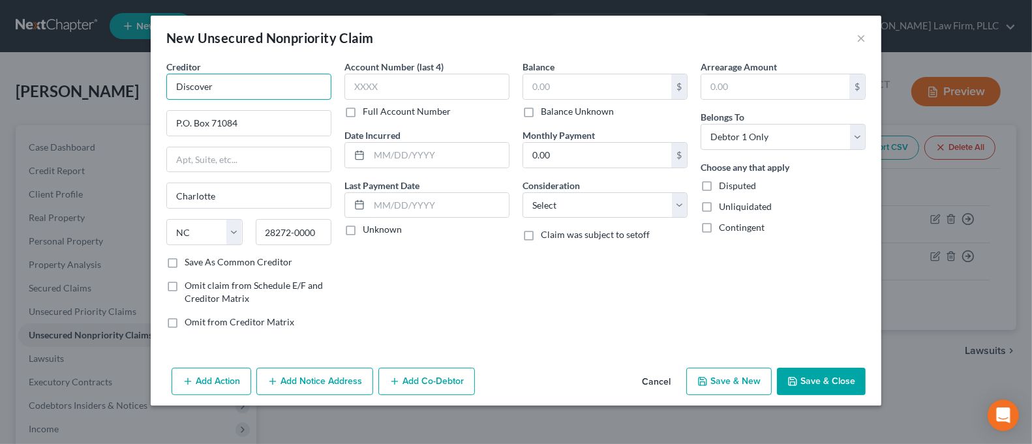
drag, startPoint x: 226, startPoint y: 91, endPoint x: 136, endPoint y: 88, distance: 90.0
click at [136, 88] on div "New Unsecured Nonpriority Claim × Creditor * Discover P.O. Box 71084 [GEOGRAPHI…" at bounding box center [516, 222] width 1032 height 444
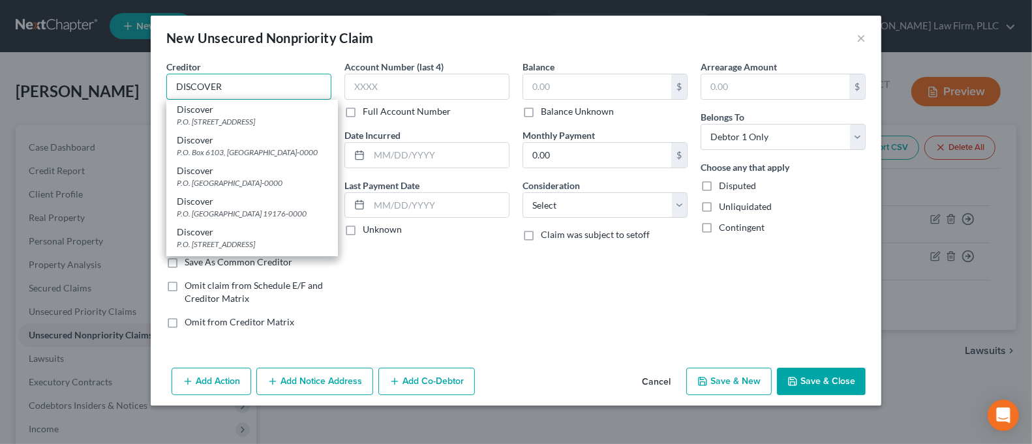
type input "DISCOVER"
click at [283, 61] on div "Creditor * DISCOVER Discover P.O. [GEOGRAPHIC_DATA]-0421 Discover P.O. Box 6103…" at bounding box center [248, 80] width 165 height 40
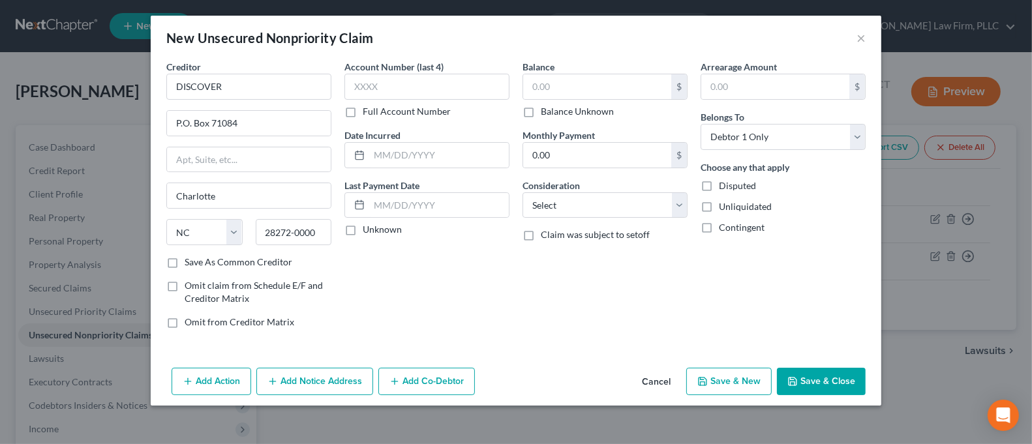
click at [547, 112] on label "Balance Unknown" at bounding box center [577, 111] width 73 height 13
click at [547, 112] on input "Balance Unknown" at bounding box center [550, 109] width 8 height 8
checkbox input "true"
type input "0.00"
click at [841, 380] on button "Save & Close" at bounding box center [821, 381] width 89 height 27
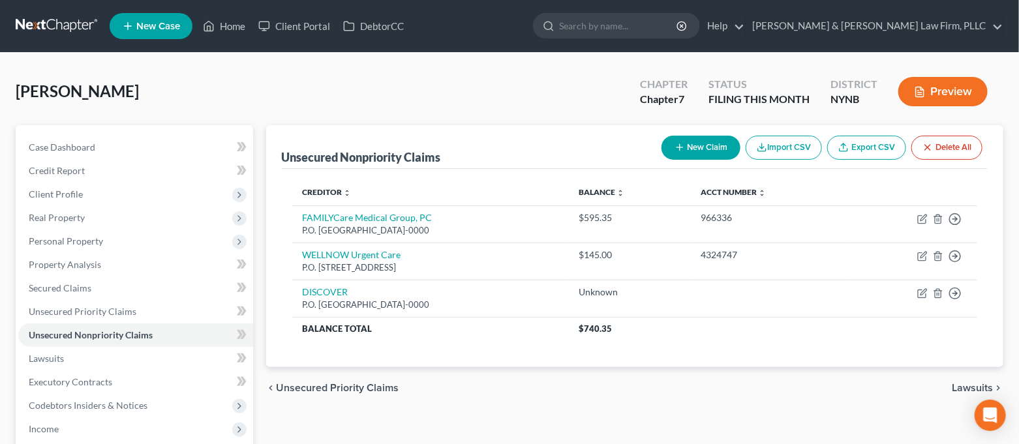
click at [712, 137] on button "New Claim" at bounding box center [700, 148] width 79 height 24
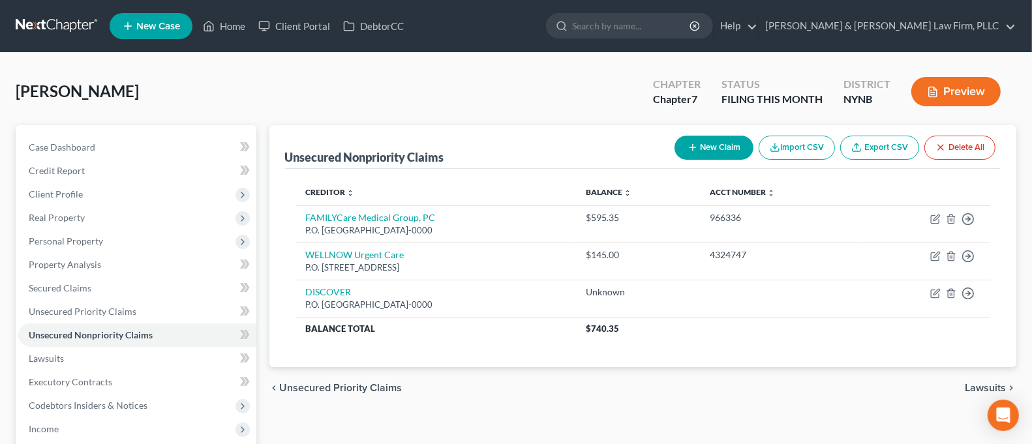
select select "0"
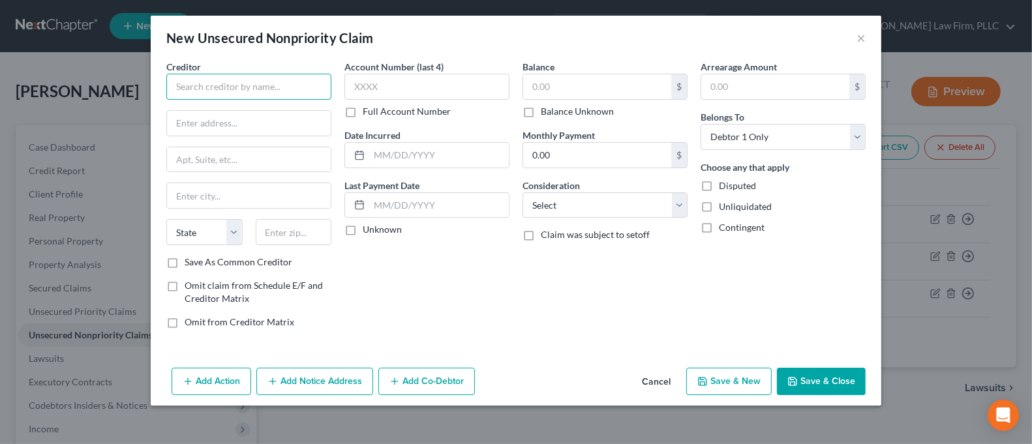
click at [265, 97] on input "text" at bounding box center [248, 87] width 165 height 26
drag, startPoint x: 263, startPoint y: 95, endPoint x: 160, endPoint y: 87, distance: 102.7
click at [160, 87] on div "Creditor * BESTBUY State [US_STATE] AK AR AZ CA CO [GEOGRAPHIC_DATA] DE DC [GEO…" at bounding box center [249, 199] width 178 height 279
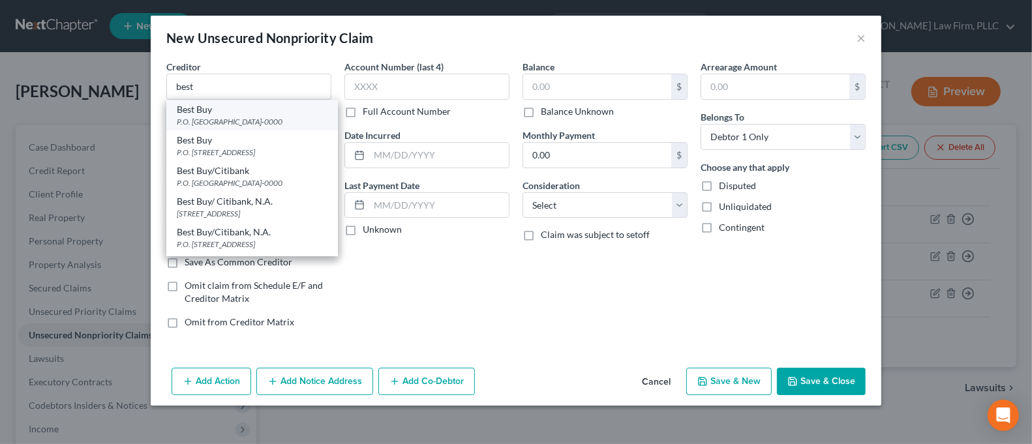
click at [226, 117] on div "P.O. [GEOGRAPHIC_DATA]-0000" at bounding box center [252, 121] width 151 height 11
type input "Best Buy"
type input "P.O. Box 790441"
type input "Saint Louis"
select select "26"
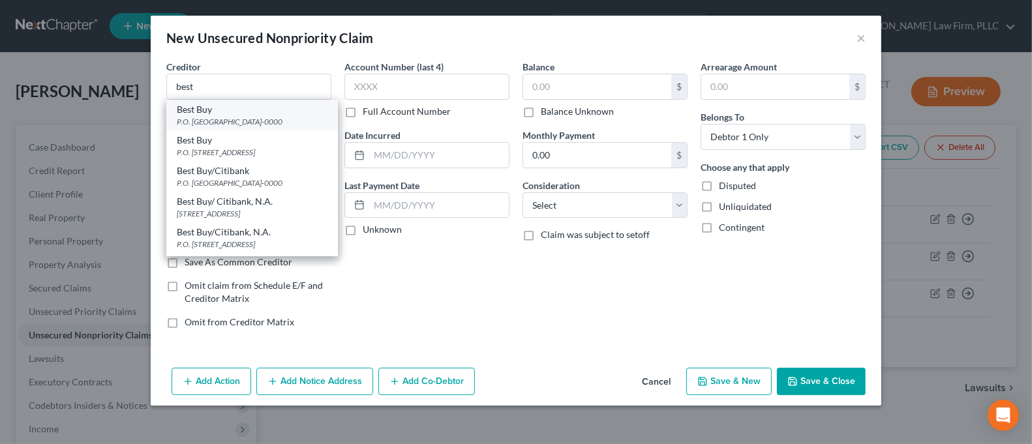
type input "63179-0000"
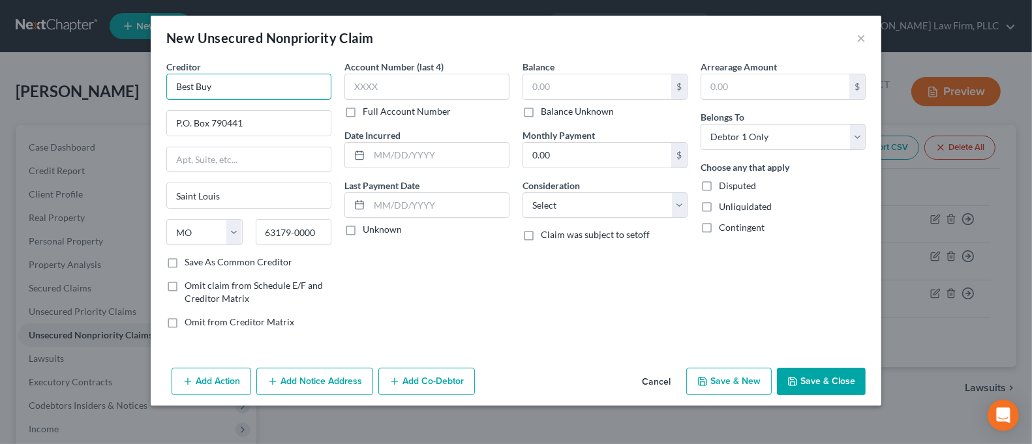
drag, startPoint x: 192, startPoint y: 86, endPoint x: 118, endPoint y: 90, distance: 74.5
click at [121, 91] on div "New Unsecured Nonpriority Claim × Creditor * Best Buy P.O. Box 790441 [GEOGRAPH…" at bounding box center [516, 222] width 1032 height 444
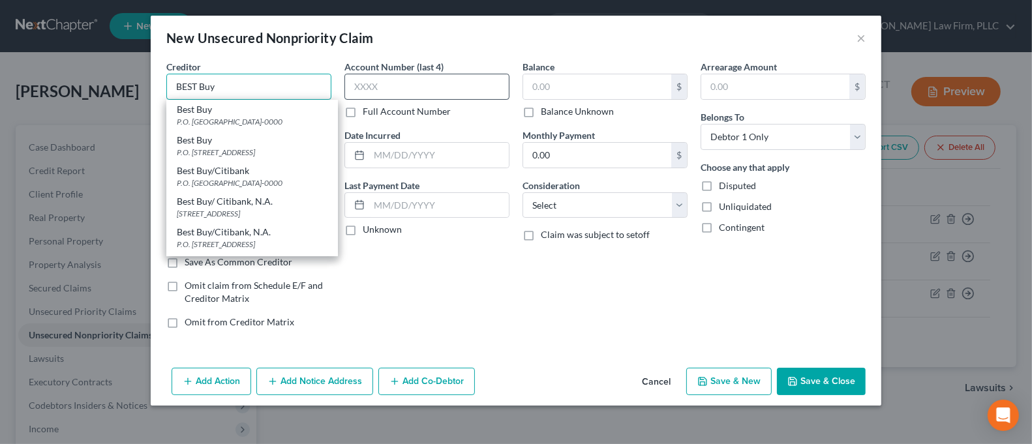
type input "BEST Buy"
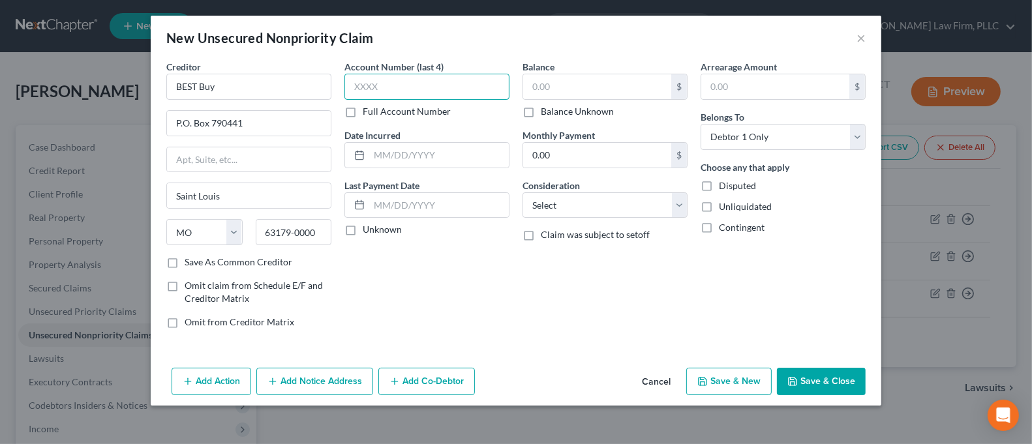
click at [456, 89] on input "text" at bounding box center [426, 87] width 165 height 26
type input "7890"
click at [559, 113] on label "Balance Unknown" at bounding box center [577, 111] width 73 height 13
click at [554, 113] on input "Balance Unknown" at bounding box center [550, 109] width 8 height 8
checkbox input "true"
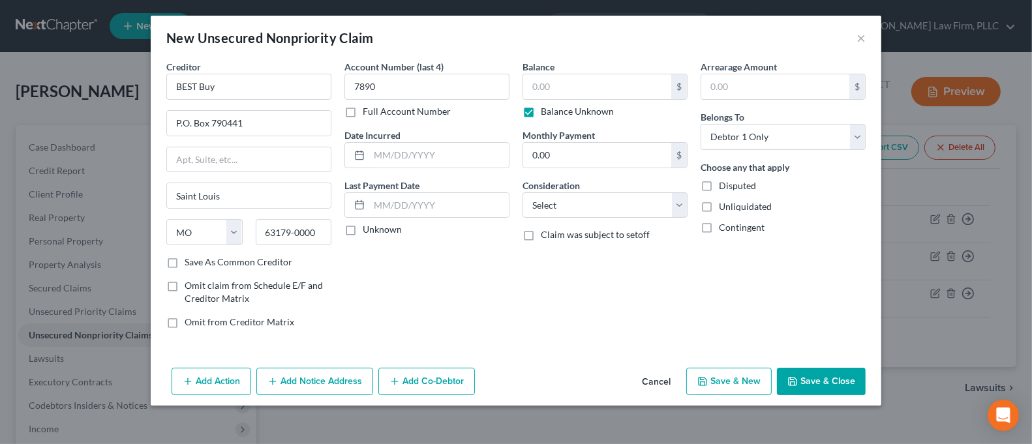
type input "0.00"
click at [827, 375] on button "Save & Close" at bounding box center [821, 381] width 89 height 27
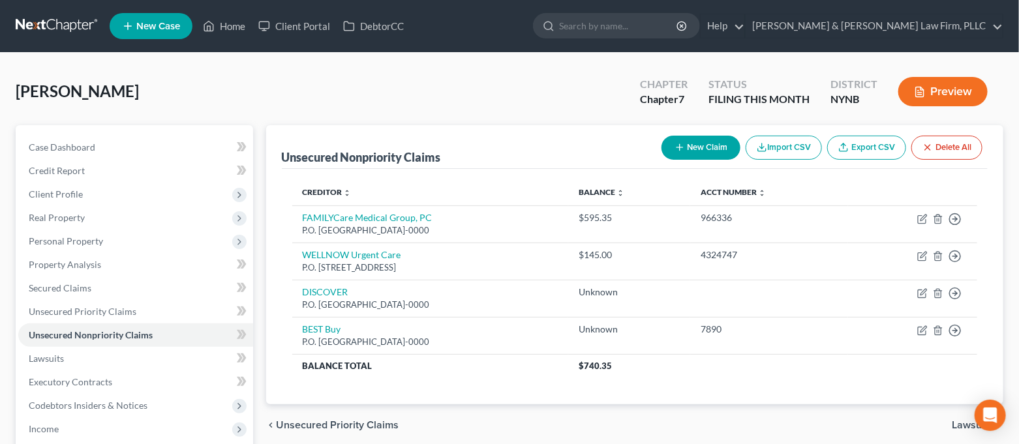
click at [707, 153] on button "New Claim" at bounding box center [700, 148] width 79 height 24
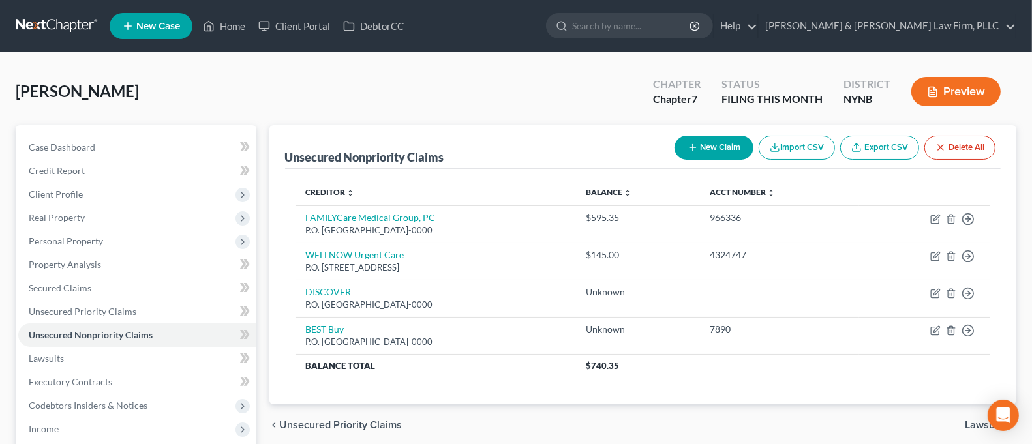
select select "0"
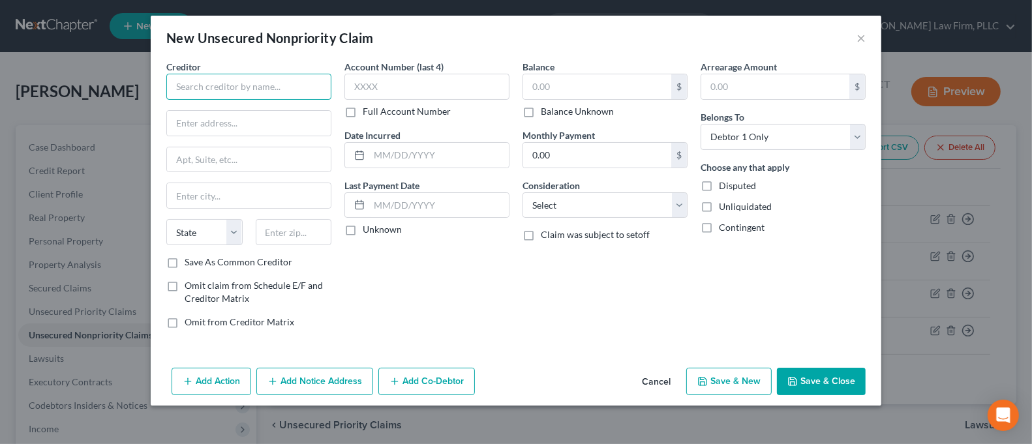
click at [268, 85] on input "text" at bounding box center [248, 87] width 165 height 26
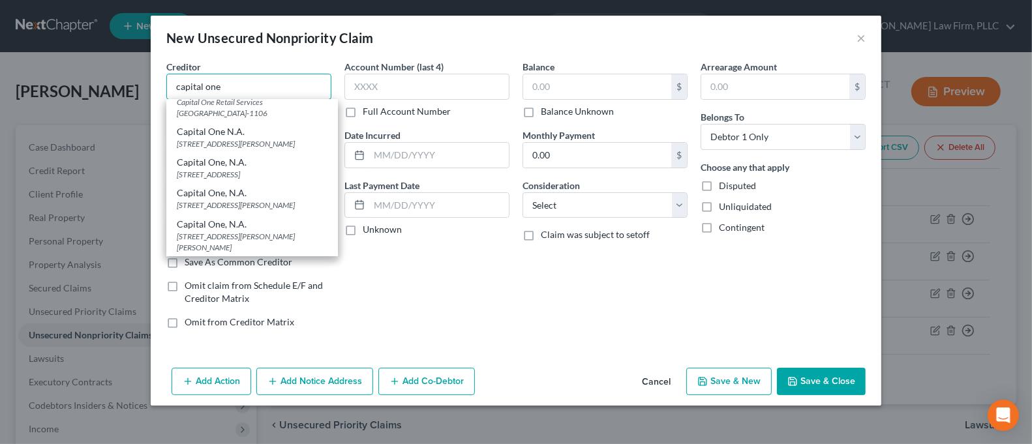
scroll to position [1818, 0]
click at [291, 138] on div "Capital One N.A." at bounding box center [252, 131] width 151 height 13
type input "Capital One N.A."
type input "[STREET_ADDRESS]"
type input "[PERSON_NAME]"
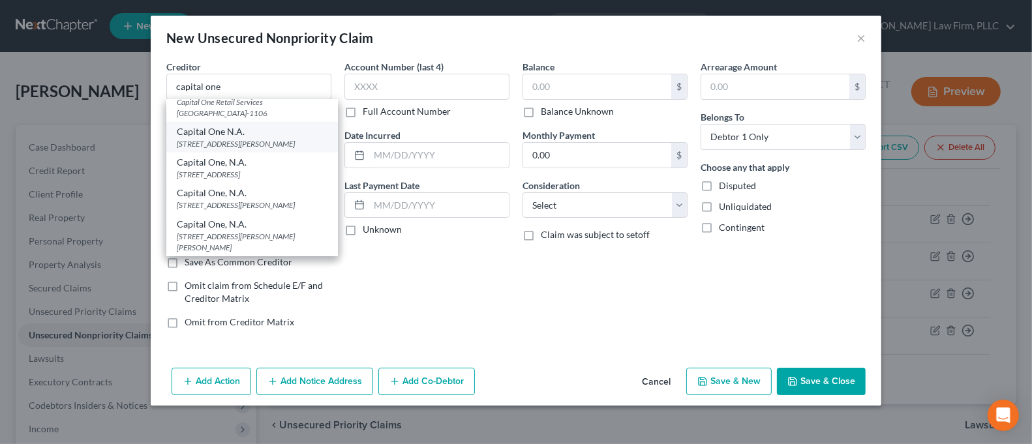
select select "48"
type input "22102"
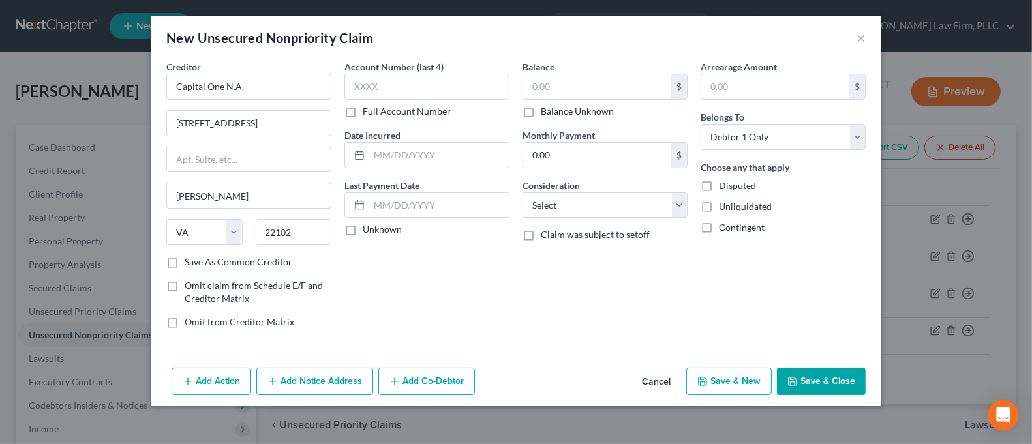
scroll to position [0, 0]
drag, startPoint x: 204, startPoint y: 89, endPoint x: 138, endPoint y: 89, distance: 66.5
click at [138, 89] on div "New Unsecured Nonpriority Claim × Creditor * Capital One N.A. [GEOGRAPHIC_DATA]…" at bounding box center [516, 222] width 1032 height 444
type input "CAPITAL One N.A."
click at [417, 100] on div "Account Number (last 4) Full Account Number" at bounding box center [426, 89] width 165 height 58
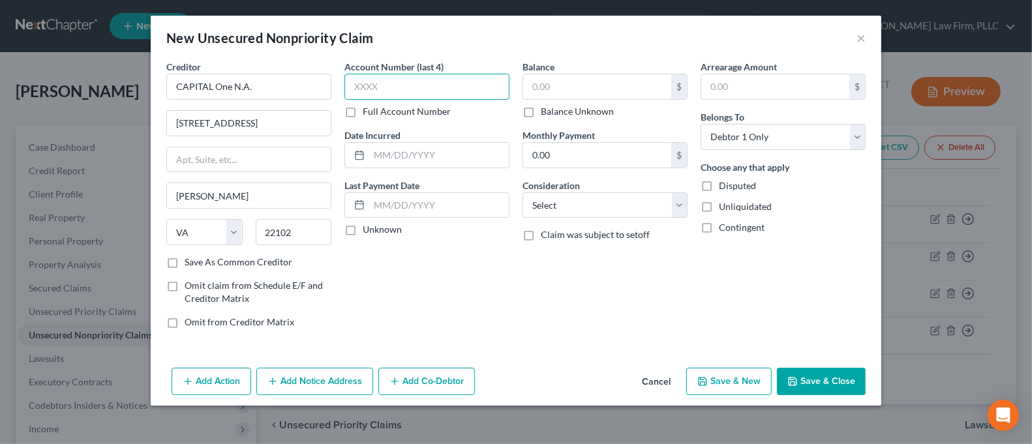
click at [417, 91] on input "text" at bounding box center [426, 87] width 165 height 26
click at [561, 92] on input "text" at bounding box center [597, 86] width 148 height 25
type input "15,277.05"
click at [331, 374] on button "Add Notice Address" at bounding box center [314, 381] width 117 height 27
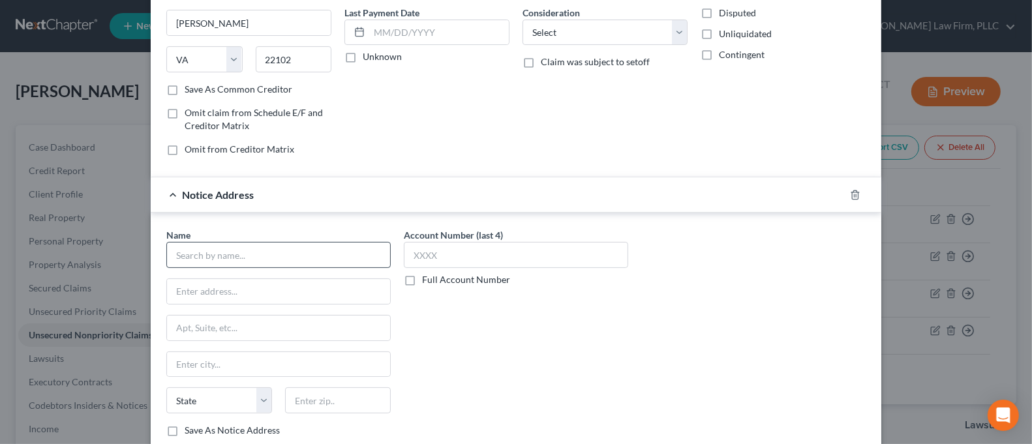
scroll to position [173, 0]
click at [294, 247] on input "text" at bounding box center [278, 254] width 224 height 26
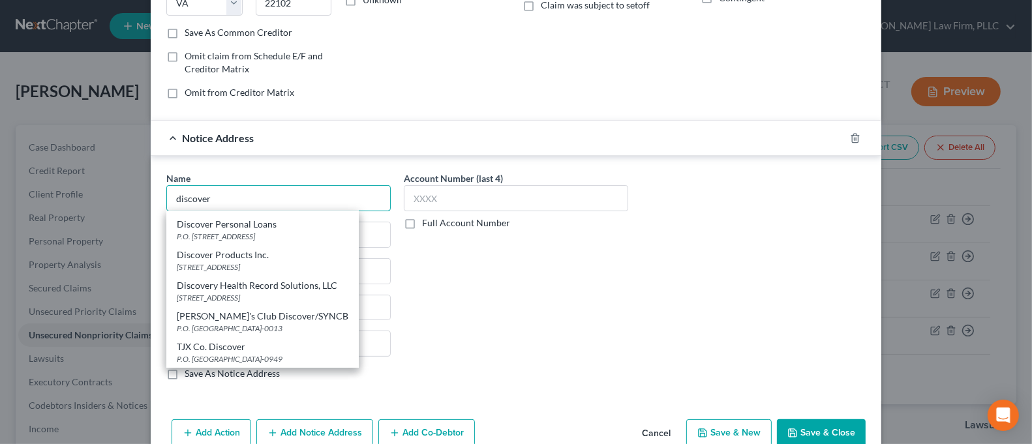
scroll to position [258, 0]
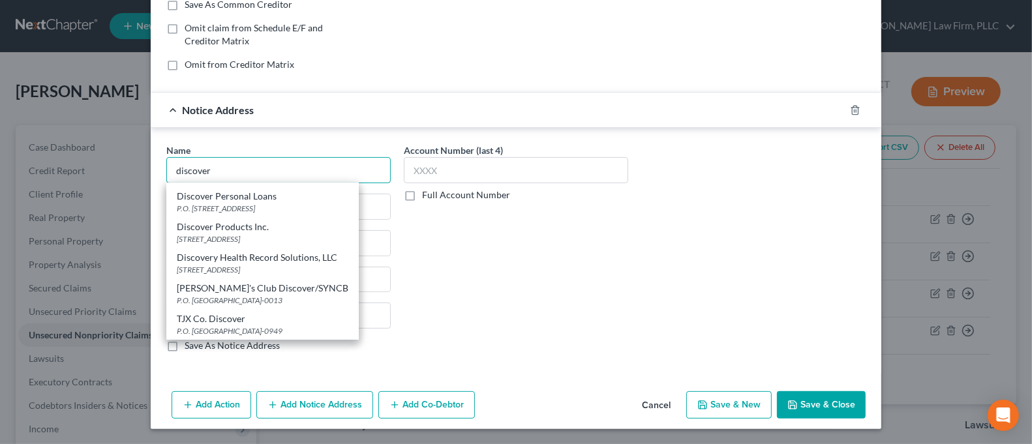
drag, startPoint x: 243, startPoint y: 172, endPoint x: 125, endPoint y: 169, distance: 117.4
click at [125, 169] on div "New Unsecured Nonpriority Claim × Creditor * CAPITAL One N.A. [GEOGRAPHIC_DATA]…" at bounding box center [516, 222] width 1032 height 444
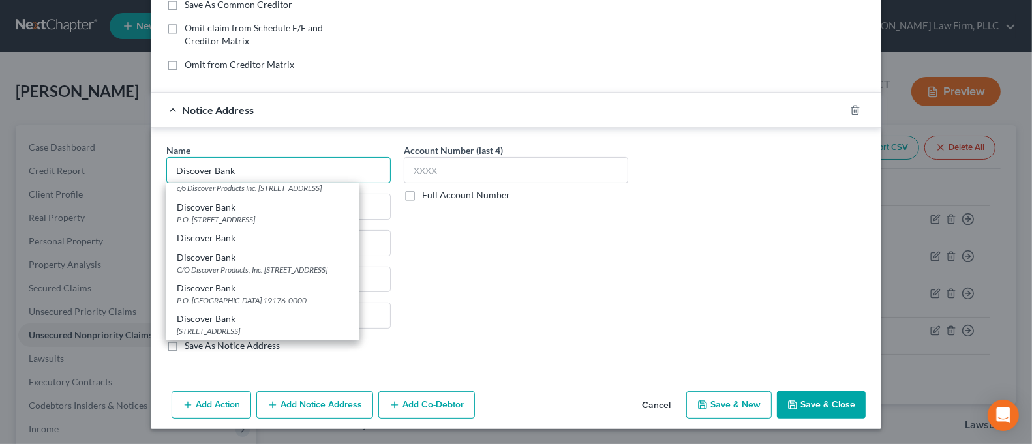
scroll to position [391, 0]
type input "Discover Bank"
click at [434, 272] on div "Account Number (last 4) Full Account Number" at bounding box center [515, 252] width 237 height 219
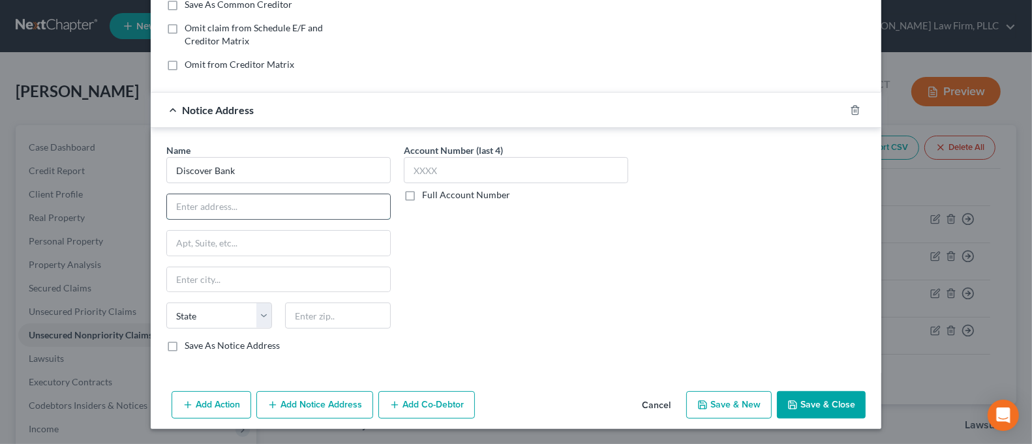
click at [258, 207] on input "text" at bounding box center [278, 206] width 223 height 25
type input "[STREET_ADDRESS]"
click at [328, 326] on input "text" at bounding box center [338, 316] width 106 height 26
type input "43213"
click at [453, 326] on div "Account Number (last 4) Full Account Number" at bounding box center [515, 252] width 237 height 219
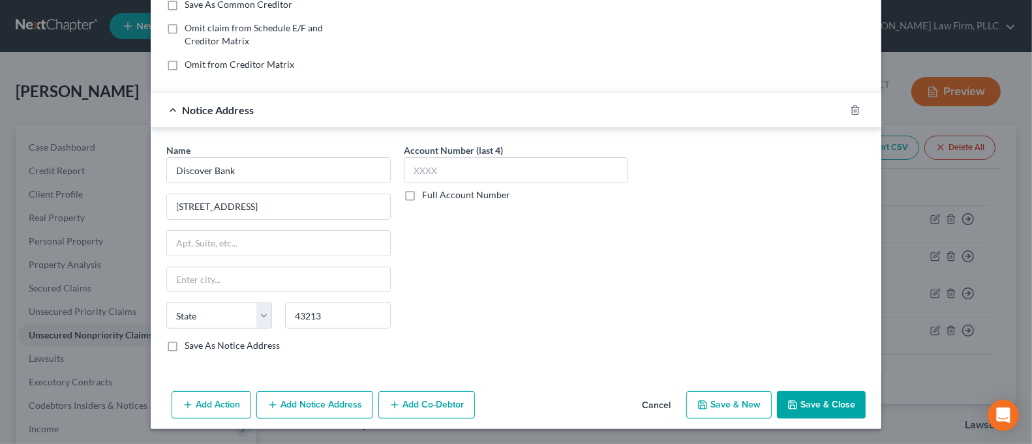
type input "Columbus"
select select "36"
click at [205, 347] on label "Save As Notice Address" at bounding box center [232, 345] width 95 height 13
click at [198, 347] on input "Save As Notice Address" at bounding box center [194, 343] width 8 height 8
checkbox input "true"
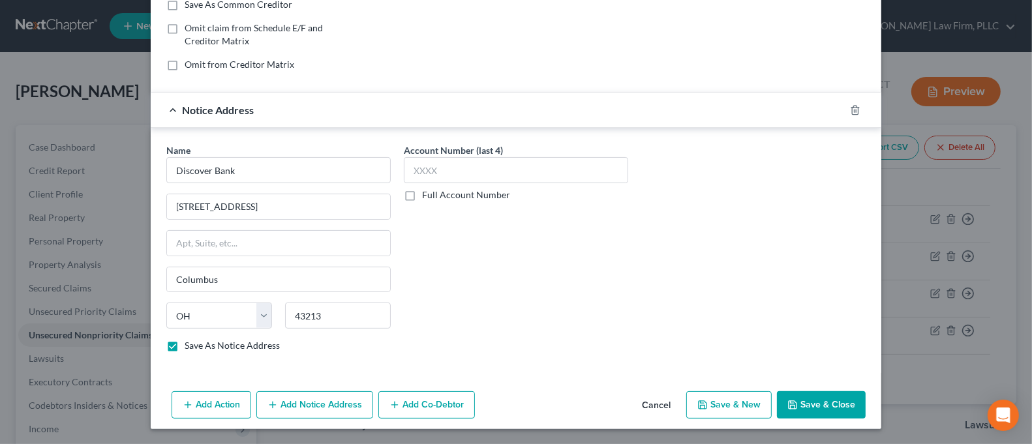
click at [806, 397] on button "Save & Close" at bounding box center [821, 404] width 89 height 27
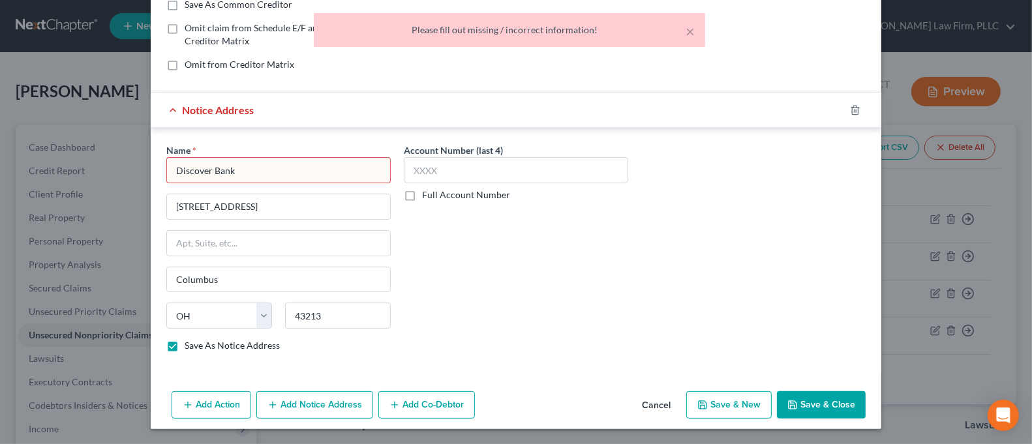
click at [273, 178] on input "Discover Bank" at bounding box center [278, 170] width 224 height 26
click at [514, 248] on div "Account Number (last 4) Full Account Number" at bounding box center [515, 252] width 237 height 219
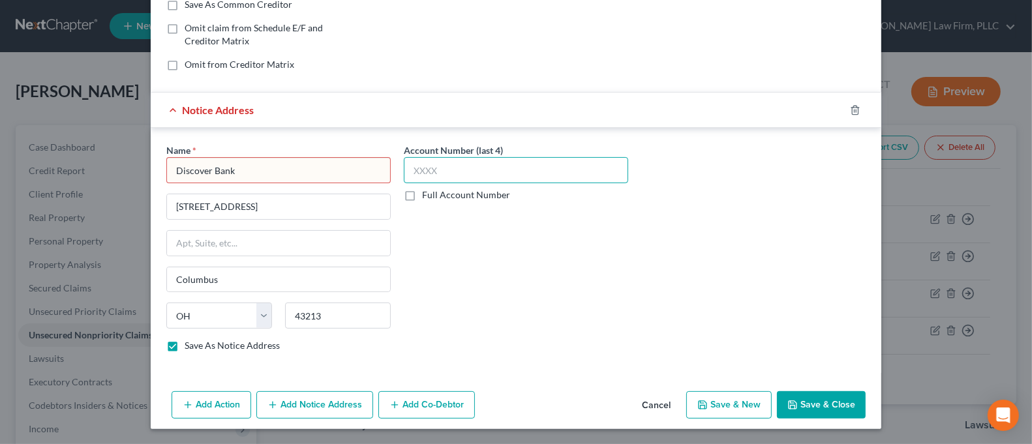
click at [473, 168] on input "text" at bounding box center [516, 170] width 224 height 26
click at [849, 398] on button "Save & Close" at bounding box center [821, 404] width 89 height 27
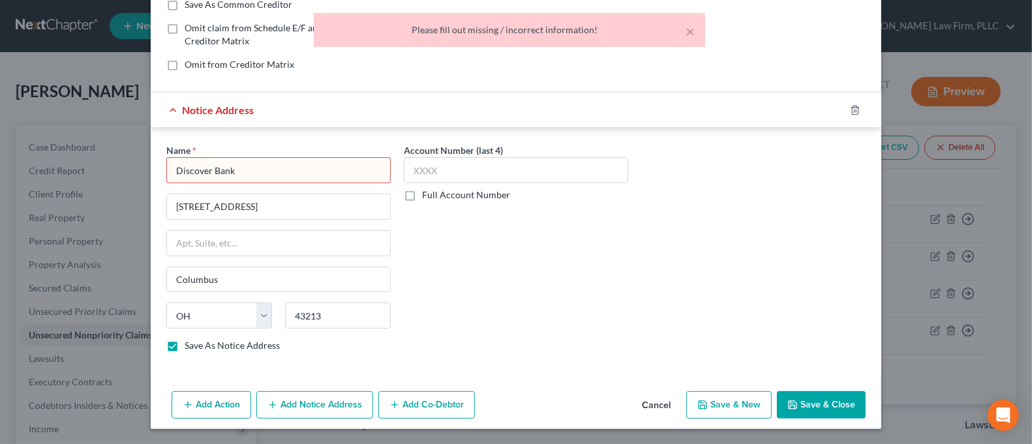
drag, startPoint x: 269, startPoint y: 174, endPoint x: 130, endPoint y: 181, distance: 138.5
click at [130, 181] on div "New Unsecured Nonpriority Claim × Creditor * CAPITAL One N.A. [GEOGRAPHIC_DATA]…" at bounding box center [516, 222] width 1032 height 444
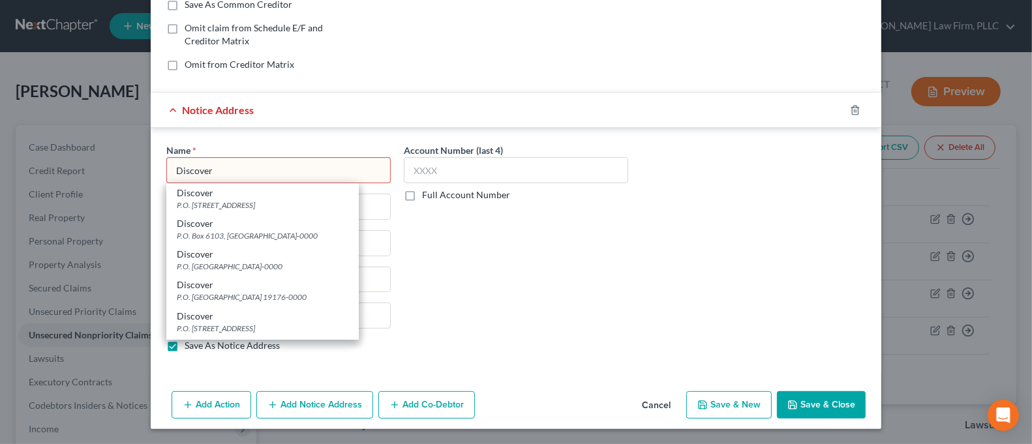
type input "Discover"
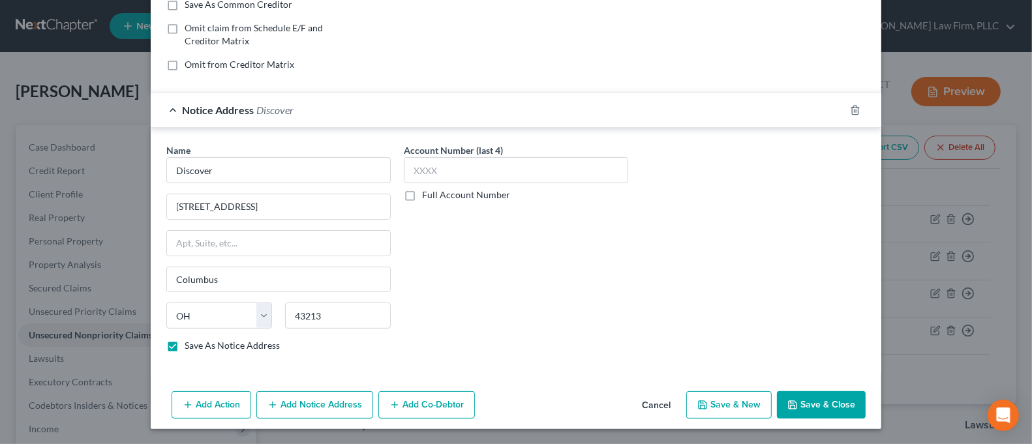
click at [792, 396] on button "Save & Close" at bounding box center [821, 404] width 89 height 27
checkbox input "false"
type input "Discover"
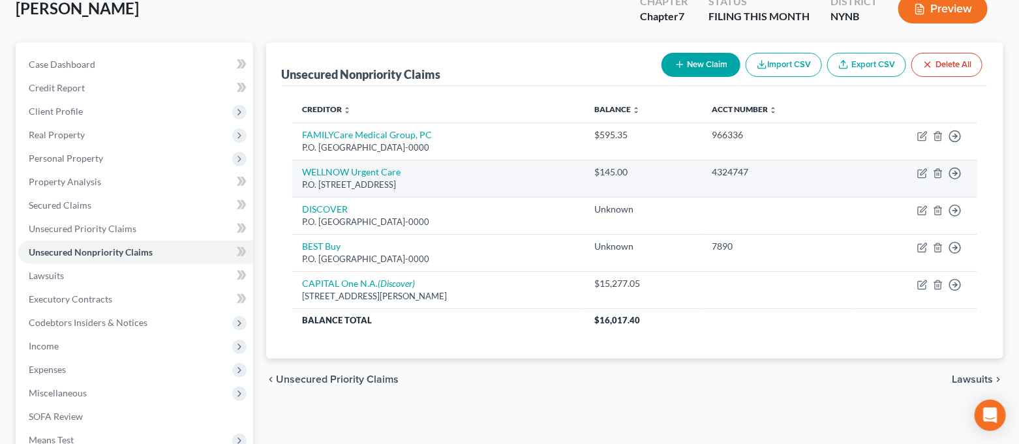
scroll to position [173, 0]
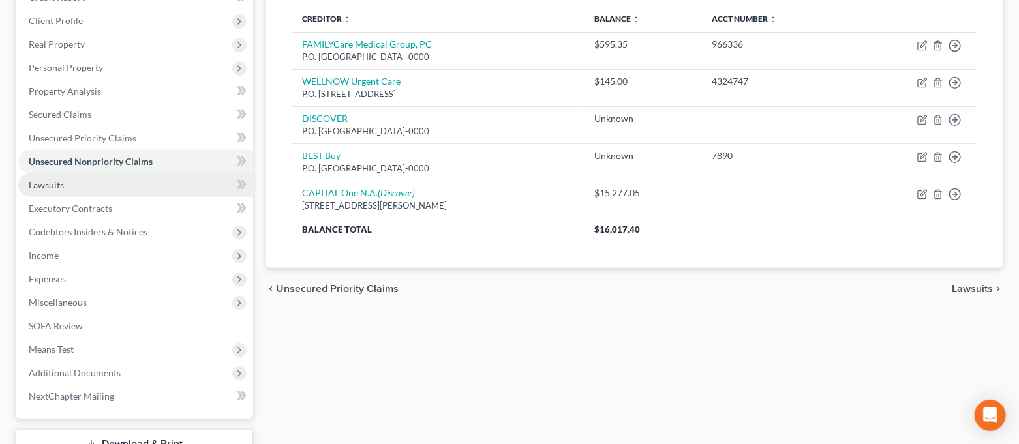
click at [136, 175] on link "Lawsuits" at bounding box center [135, 184] width 235 height 23
